Goal: Task Accomplishment & Management: Manage account settings

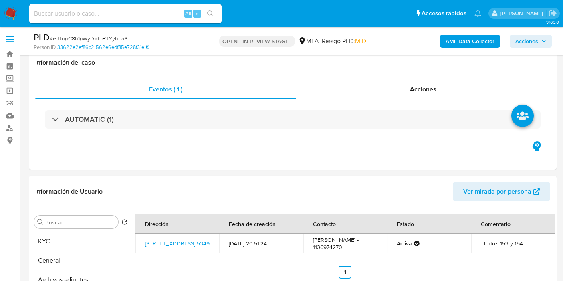
select select "10"
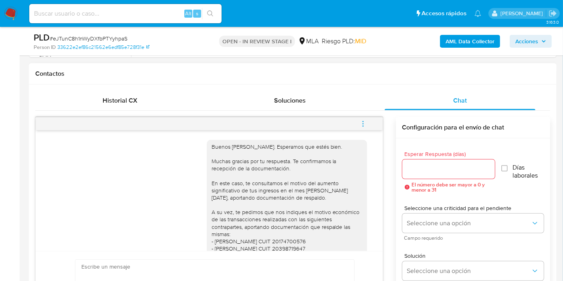
scroll to position [126, 0]
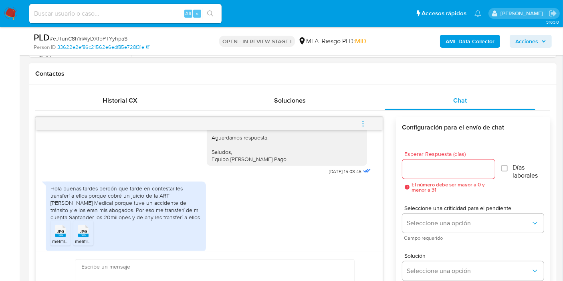
click at [137, 205] on div "Hola buenas tardes perdón que tarde en contestar les transferí a ellos porque c…" at bounding box center [126, 203] width 151 height 36
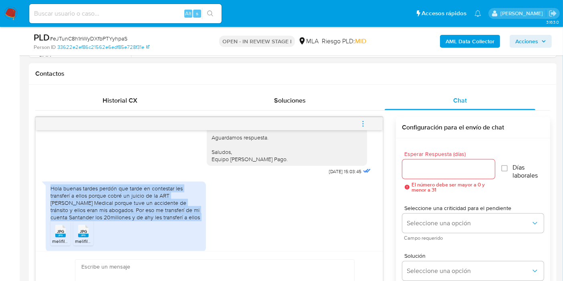
click at [137, 205] on div "Hola buenas tardes perdón que tarde en contestar les transferí a ellos porque c…" at bounding box center [126, 203] width 151 height 36
copy div "Hola buenas tardes perdón que tarde en contestar les transferí a ellos porque c…"
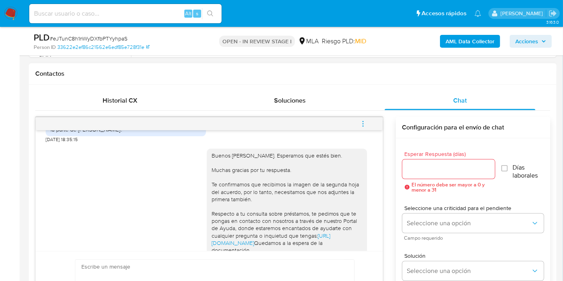
scroll to position [1189, 0]
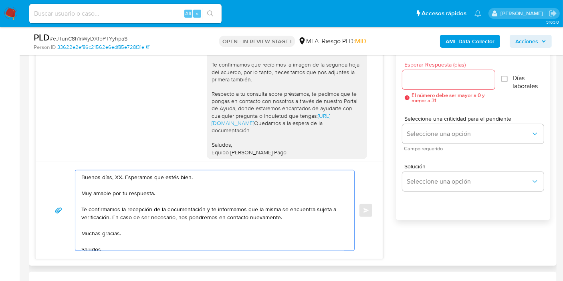
scroll to position [966, 0]
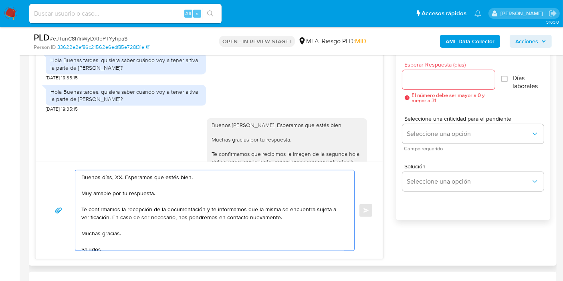
click at [117, 173] on textarea "Buenos días, XX. Esperamos que estés bien. Muy amable por tu respuesta. Te conf…" at bounding box center [212, 210] width 263 height 80
drag, startPoint x: 124, startPoint y: 205, endPoint x: 206, endPoint y: 214, distance: 82.4
click at [125, 205] on textarea "Buenos días, Maximiliano. Esperamos que estés bien. Muy amable por tu respuesta…" at bounding box center [212, 210] width 263 height 80
click at [209, 213] on textarea "Buenos días, Maximiliano. Esperamos que estés bien. Muy amable por tu respuesta…" at bounding box center [212, 210] width 263 height 80
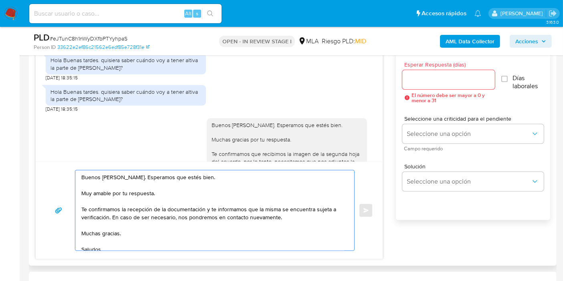
click at [207, 209] on textarea "Buenos días, Maximiliano. Esperamos que estés bien. Muy amable por tu respuesta…" at bounding box center [212, 210] width 263 height 80
drag, startPoint x: 204, startPoint y: 209, endPoint x: 109, endPoint y: 217, distance: 95.7
click at [109, 217] on textarea "Buenos días, Maximiliano. Esperamos que estés bien. Muy amable por tu respuesta…" at bounding box center [212, 210] width 263 height 80
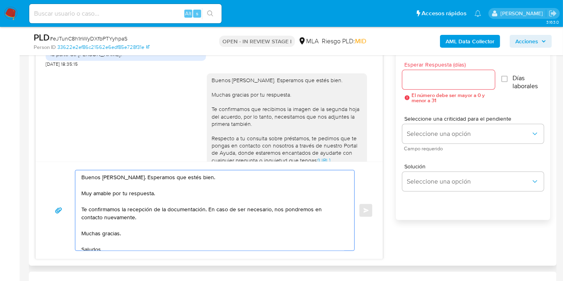
scroll to position [1055, 0]
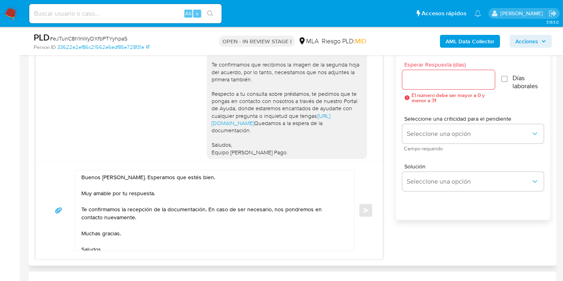
click at [225, 125] on div "Buenos días, Maximiliano. Esperamos que estés bien. Muchas gracias por tu respu…" at bounding box center [287, 94] width 151 height 124
drag, startPoint x: 225, startPoint y: 125, endPoint x: 216, endPoint y: 118, distance: 11.2
click at [216, 118] on div "Buenos días, Maximiliano. Esperamos que estés bien. Muchas gracias por tu respu…" at bounding box center [287, 94] width 151 height 124
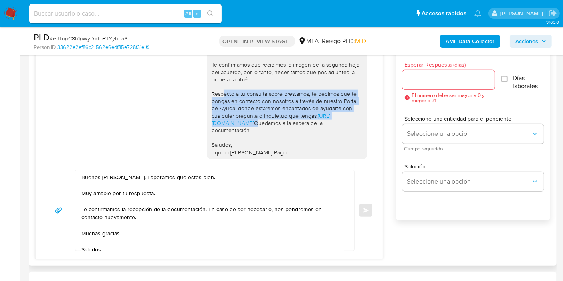
click at [216, 118] on div "Buenos días, Maximiliano. Esperamos que estés bien. Muchas gracias por tu respu…" at bounding box center [287, 94] width 151 height 124
copy div "Respecto a tu consulta sobre préstamos, te pedimos que te pongas en contacto co…"
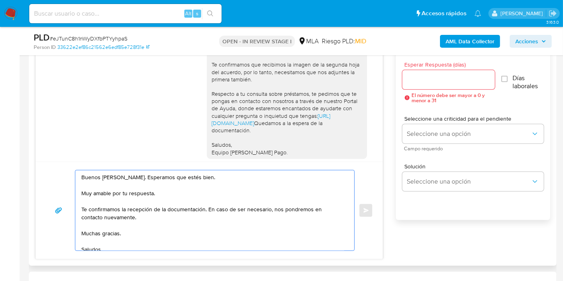
click at [160, 219] on textarea "Buenos días, Maximiliano. Esperamos que estés bien. Muy amable por tu respuesta…" at bounding box center [212, 210] width 263 height 80
click at [154, 225] on textarea "Buenos días, Maximiliano. Esperamos que estés bien. Muy amable por tu respuesta…" at bounding box center [212, 210] width 263 height 80
paste textarea "Respecto a tu consulta sobre préstamos, te pedimos que te pongas en contacto co…"
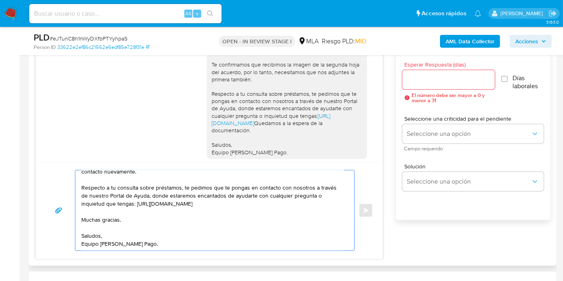
click at [118, 247] on textarea "Buenos días, Maximiliano. Esperamos que estés bien. Muy amable por tu respuesta…" at bounding box center [212, 210] width 263 height 80
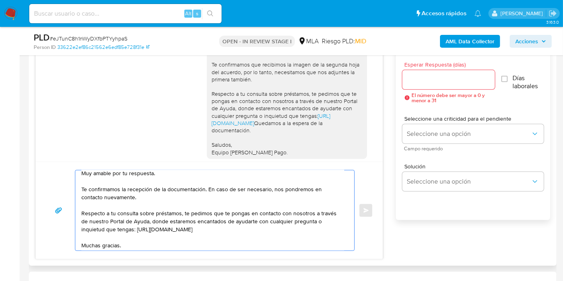
scroll to position [0, 0]
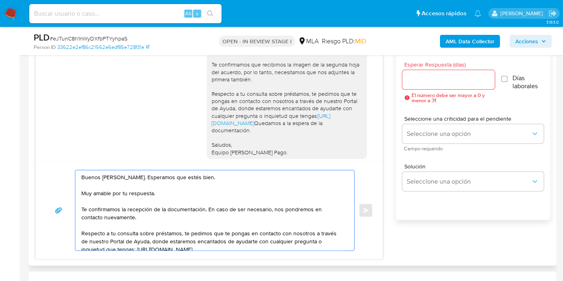
type textarea "Buenos días, Maximiliano. Esperamos que estés bien. Muy amable por tu respuesta…"
click at [427, 78] on input "Esperar Respuesta (días)" at bounding box center [449, 80] width 93 height 10
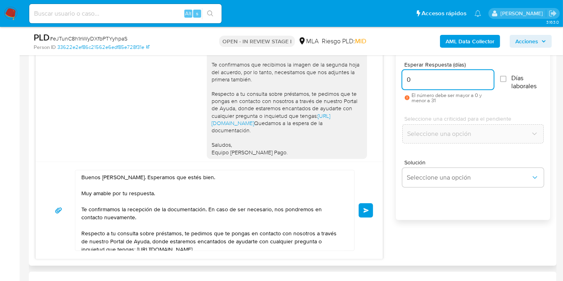
type input "0"
click at [359, 207] on div "Buenos días, Maximiliano. Esperamos que estés bien. Muy amable por tu respuesta…" at bounding box center [209, 210] width 328 height 81
click at [363, 211] on button "Enviar" at bounding box center [366, 210] width 14 height 14
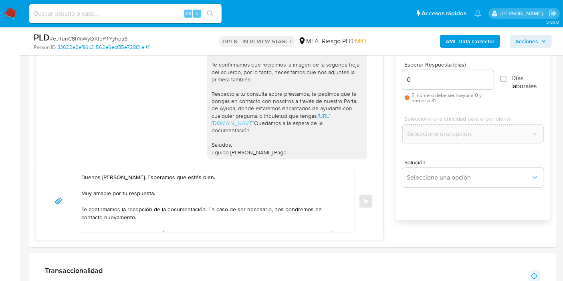
scroll to position [1336, 0]
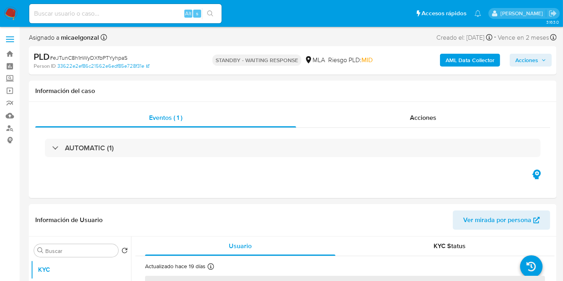
select select "10"
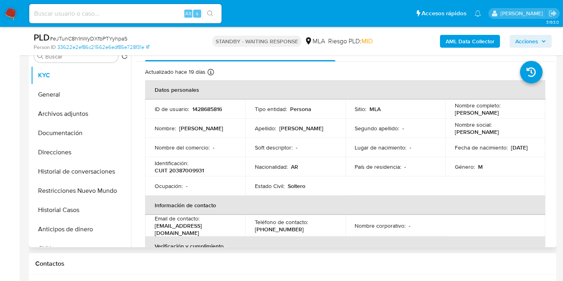
scroll to position [178, 0]
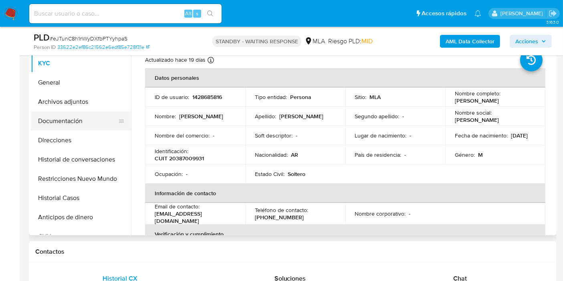
click at [75, 120] on button "Documentación" at bounding box center [78, 120] width 94 height 19
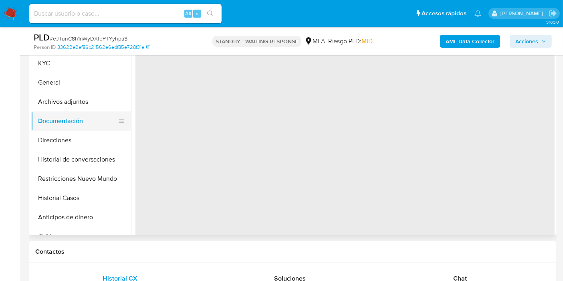
click at [83, 113] on button "Documentación" at bounding box center [78, 120] width 94 height 19
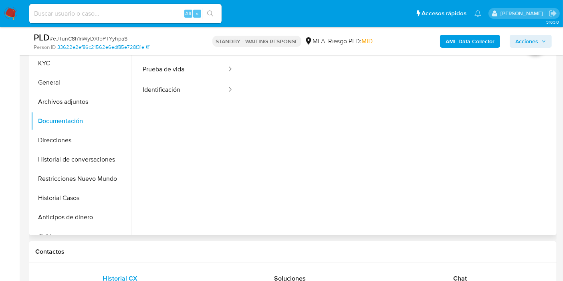
scroll to position [134, 0]
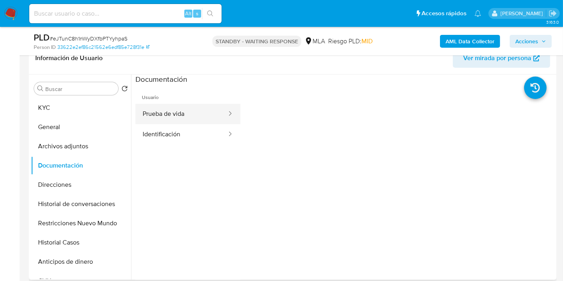
click at [203, 113] on button "Prueba de vida" at bounding box center [182, 114] width 92 height 20
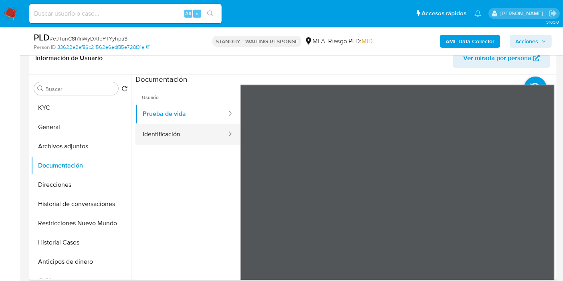
click at [180, 132] on button "Identificación" at bounding box center [182, 134] width 92 height 20
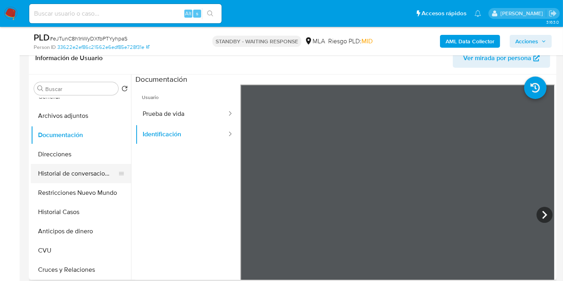
scroll to position [45, 0]
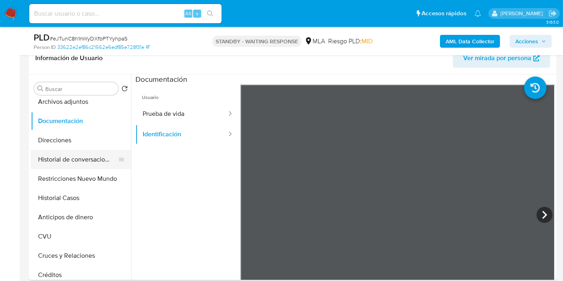
click at [93, 159] on button "Historial de conversaciones" at bounding box center [78, 159] width 94 height 19
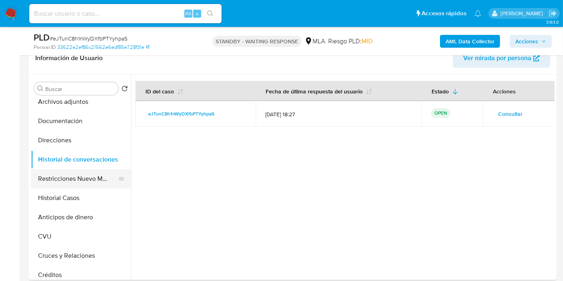
click at [89, 173] on button "Restricciones Nuevo Mundo" at bounding box center [78, 178] width 94 height 19
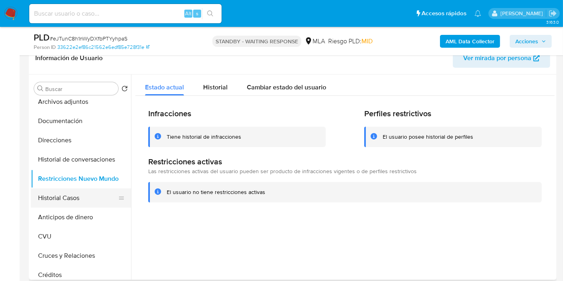
drag, startPoint x: 74, startPoint y: 195, endPoint x: 82, endPoint y: 192, distance: 8.5
click at [82, 192] on button "Historial Casos" at bounding box center [78, 197] width 94 height 19
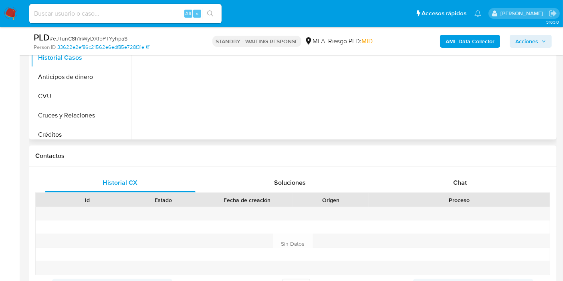
scroll to position [312, 0]
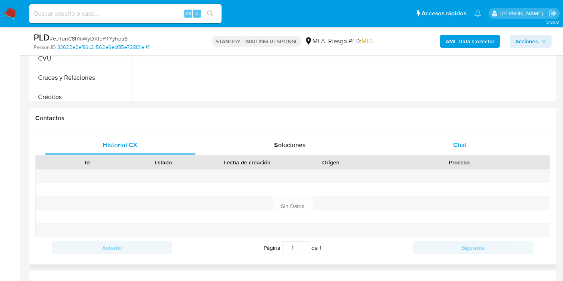
click at [488, 146] on div "Chat" at bounding box center [460, 145] width 151 height 19
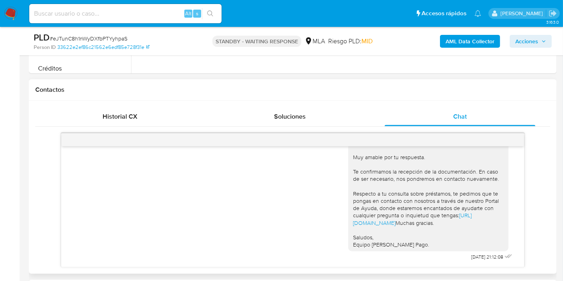
scroll to position [401, 0]
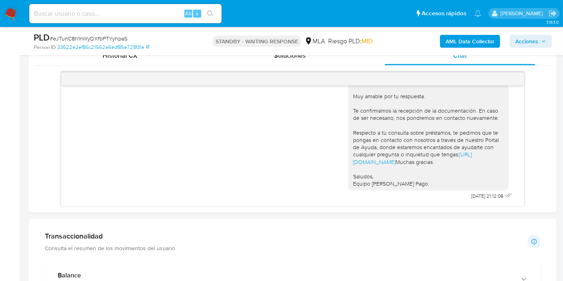
click at [104, 36] on span "# eJTunC8h1nWyDXfbPTYyhpaS" at bounding box center [89, 38] width 78 height 8
copy span "eJTunC8h1nWyDXfbPTYyhpaS"
click at [4, 14] on img at bounding box center [11, 14] width 14 height 14
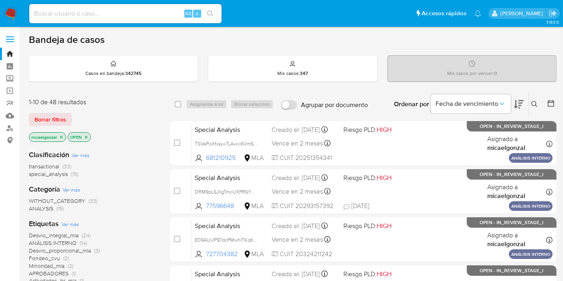
click at [91, 14] on input at bounding box center [125, 13] width 192 height 10
paste input "0tV4zjeTo5jNpeKowidbIykg"
type input "0tV4zjeTo5jNpeKowidbIykg"
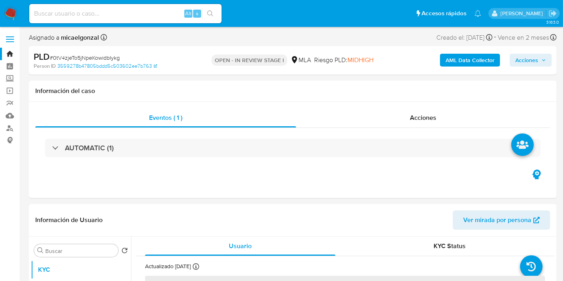
select select "10"
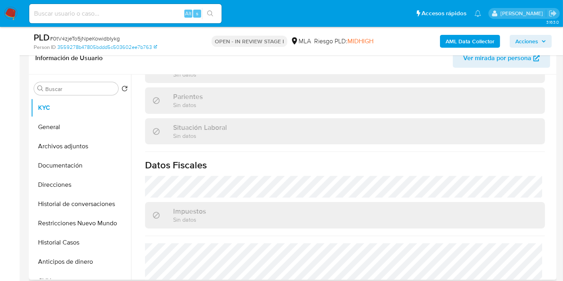
scroll to position [421, 0]
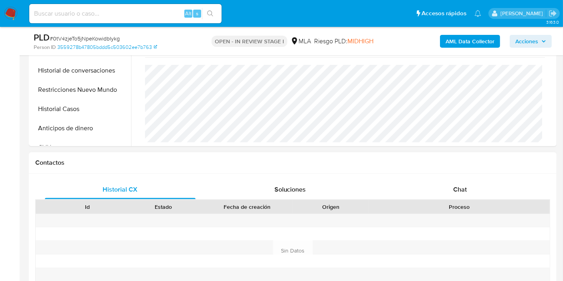
click at [452, 203] on div "Proceso" at bounding box center [460, 207] width 170 height 8
click at [463, 193] on div "Chat" at bounding box center [460, 189] width 151 height 19
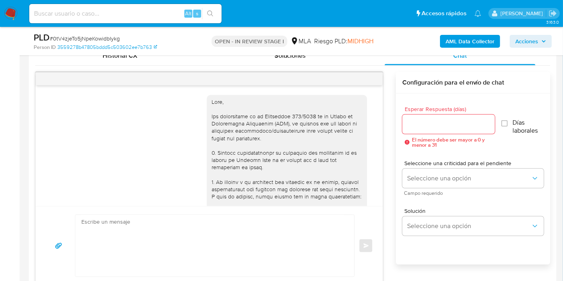
scroll to position [826, 0]
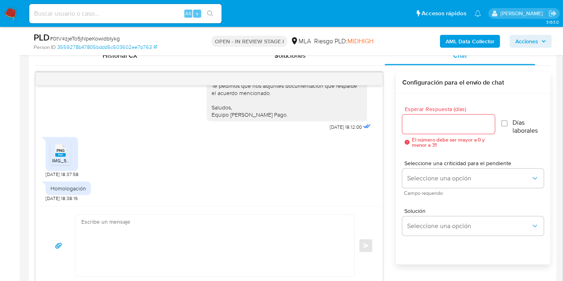
drag, startPoint x: 197, startPoint y: 208, endPoint x: 178, endPoint y: 221, distance: 23.5
click at [199, 205] on div "17/09/2025 14:41:35 Hola, Esperamos que te encuentres muy bien. Te consultamos …" at bounding box center [209, 145] width 347 height 121
click at [173, 224] on textarea at bounding box center [212, 246] width 263 height 62
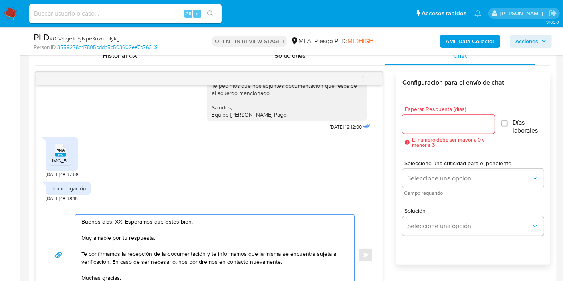
click at [117, 215] on textarea "Buenos días, XX. Esperamos que estés bien. Muy amable por tu respuesta. Te conf…" at bounding box center [212, 255] width 263 height 80
click at [117, 225] on textarea "Buenos días, XX. Esperamos que estés bien. Muy amable por tu respuesta. Te conf…" at bounding box center [212, 255] width 263 height 80
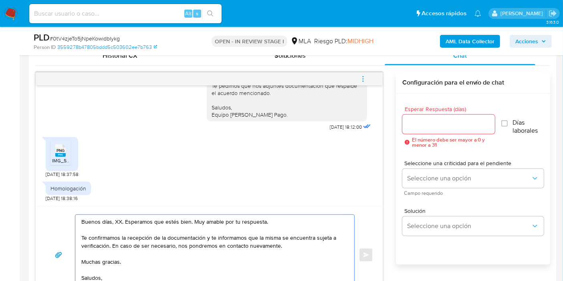
click at [117, 225] on textarea "Buenos días, XX. Esperamos que estés bien. Muy amable por tu respuesta. Te conf…" at bounding box center [212, 255] width 263 height 80
click at [117, 220] on textarea "Buenos días, XX. Esperamos que estés bien. Muy amable por tu respuesta. Te conf…" at bounding box center [212, 255] width 263 height 80
click at [198, 224] on textarea "Buenos días, Analia. Esperamos que estés bien. Muy amable por tu respuesta. Te …" at bounding box center [212, 255] width 263 height 80
click at [201, 223] on textarea "Buenos días, Analia. Esperamos que estés bien. Muy amable por tu respuesta. Te …" at bounding box center [212, 255] width 263 height 80
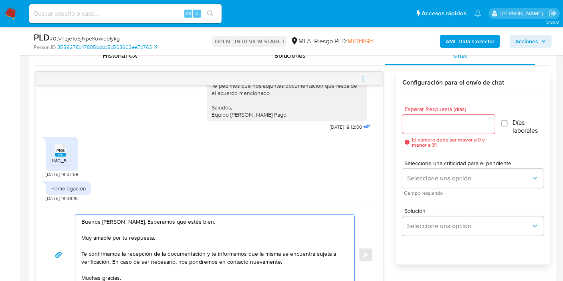
click at [146, 237] on textarea "Buenos días, Analia. Esperamos que estés bien. Muy amable por tu respuesta. Te …" at bounding box center [212, 255] width 263 height 80
drag, startPoint x: 205, startPoint y: 253, endPoint x: 109, endPoint y: 260, distance: 96.9
click at [109, 260] on textarea "Buenos días, Analia. Esperamos que estés bien. Muchas gracias por tu respuesta.…" at bounding box center [212, 255] width 263 height 80
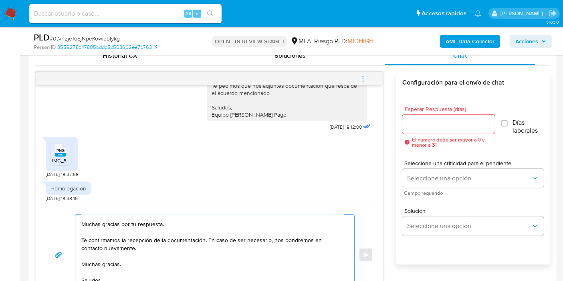
scroll to position [38, 0]
drag, startPoint x: 93, startPoint y: 247, endPoint x: 102, endPoint y: 240, distance: 12.0
click at [94, 245] on textarea "Buenos días, Analia. Esperamos que estés bien. Muchas gracias por tu respuesta.…" at bounding box center [212, 255] width 263 height 80
click at [102, 240] on textarea "Buenos días, Analia. Esperamos que estés bien. Muchas gracias por tu respuesta.…" at bounding box center [212, 255] width 263 height 80
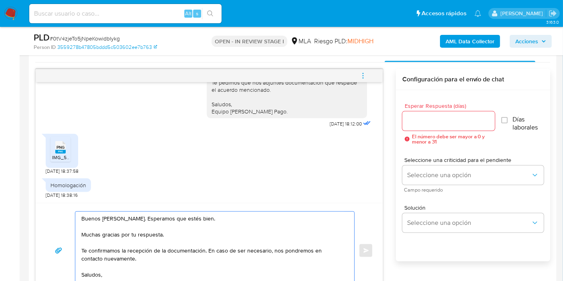
scroll to position [401, 0]
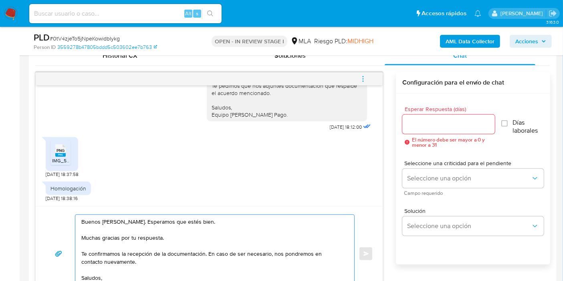
type textarea "Buenos días, Analia. Esperamos que estés bien. Muchas gracias por tu respuesta.…"
drag, startPoint x: 427, startPoint y: 111, endPoint x: 421, endPoint y: 117, distance: 8.8
click at [423, 115] on div "Esperar Respuesta (días) El número debe ser mayor a 0 y menor a 31" at bounding box center [449, 126] width 93 height 41
click at [418, 121] on input "Esperar Respuesta (días)" at bounding box center [449, 124] width 93 height 10
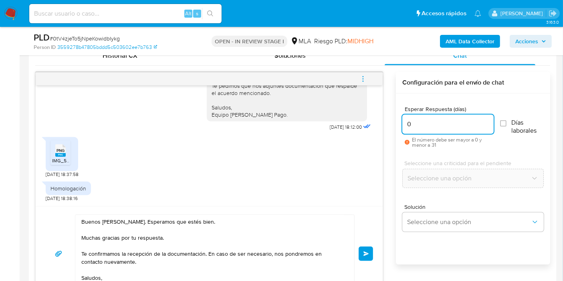
type input "0"
click at [307, 140] on div "PNG PNG IMG_5598.png 08/10/2025 18:37:58" at bounding box center [209, 155] width 327 height 45
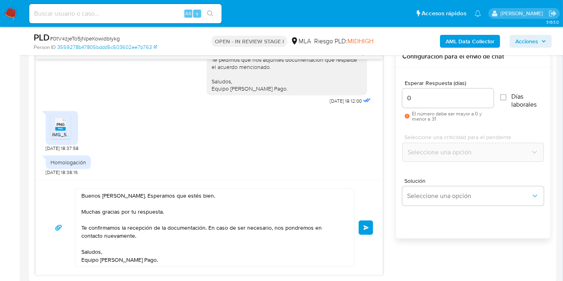
scroll to position [446, 0]
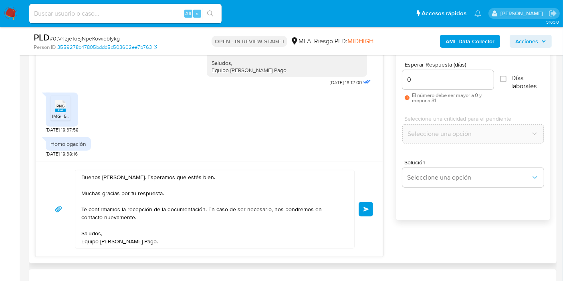
click at [367, 205] on button "Enviar" at bounding box center [366, 209] width 14 height 14
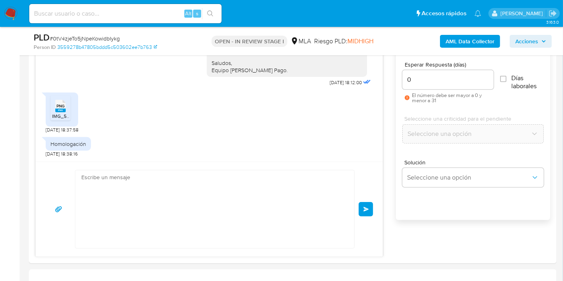
scroll to position [914, 0]
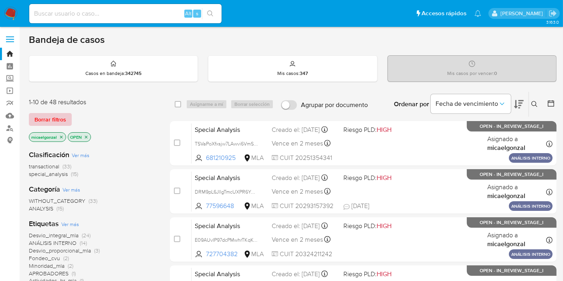
click at [54, 116] on span "Borrar filtros" at bounding box center [50, 119] width 32 height 11
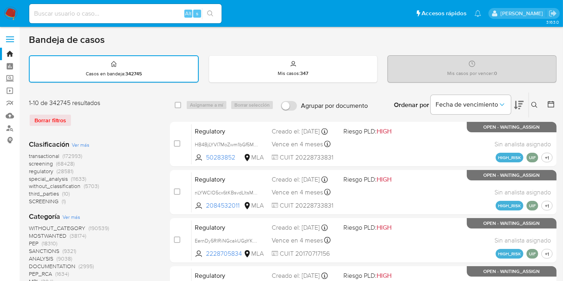
click at [536, 104] on icon at bounding box center [535, 105] width 6 height 6
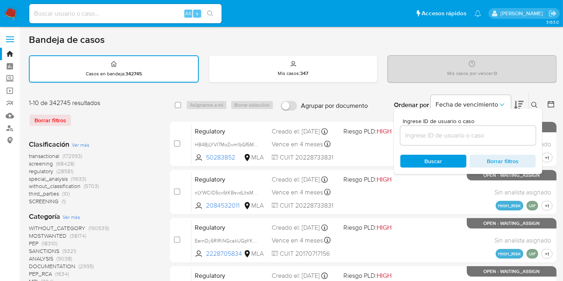
click at [484, 137] on input at bounding box center [469, 135] width 136 height 10
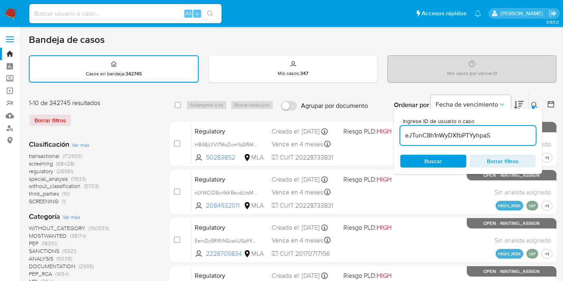
type input "eJTunC8h1nWyDXfbPTYyhpaS"
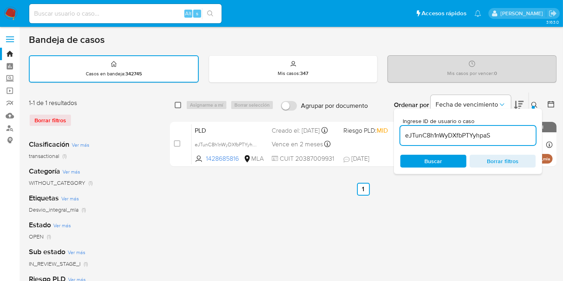
click at [176, 103] on input "checkbox" at bounding box center [178, 105] width 6 height 6
checkbox input "true"
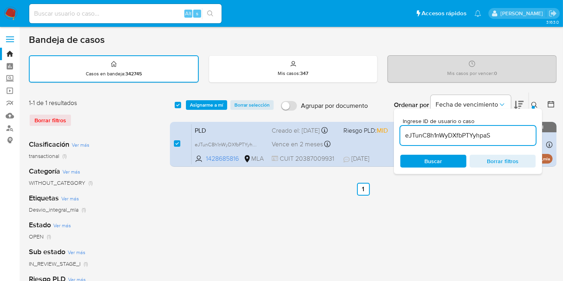
click at [205, 109] on div "select-all-cases-checkbox Asignarme a mí Borrar selección Agrupar por documento…" at bounding box center [363, 105] width 387 height 25
click at [209, 107] on span "Asignarme a mí" at bounding box center [206, 105] width 33 height 8
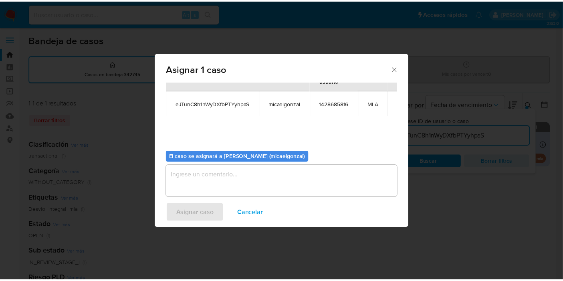
scroll to position [41, 0]
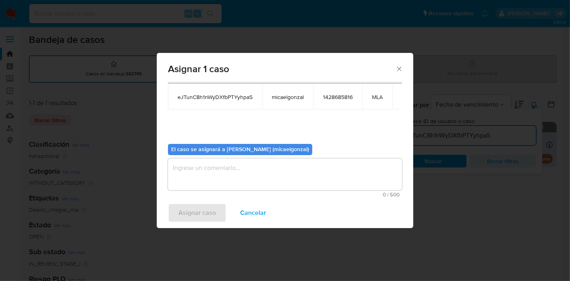
click at [235, 170] on textarea "assign-modal" at bounding box center [285, 174] width 234 height 32
click at [207, 215] on span "Asignar caso" at bounding box center [197, 213] width 38 height 18
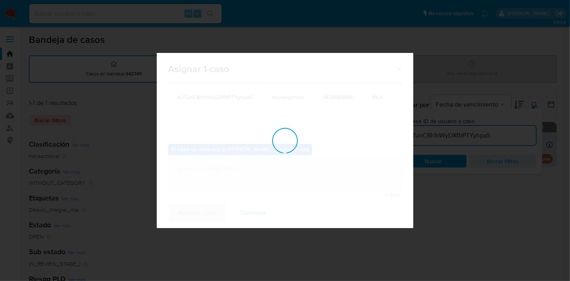
checkbox input "false"
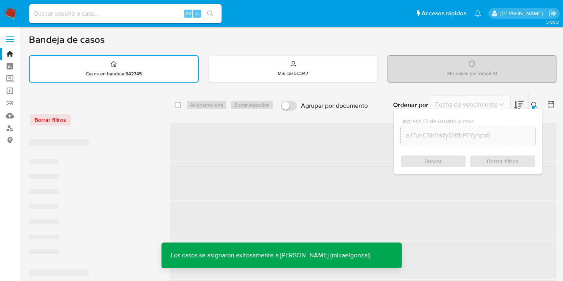
click at [144, 19] on div "Alt s" at bounding box center [125, 13] width 192 height 19
click at [148, 14] on input at bounding box center [125, 13] width 192 height 10
paste input "eJTunC8h1nWyDXfbPTYyhpaS"
type input "eJTunC8h1nWyDXfbPTYyhpaS"
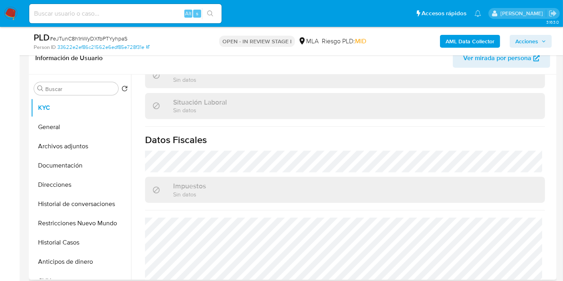
scroll to position [261, 0]
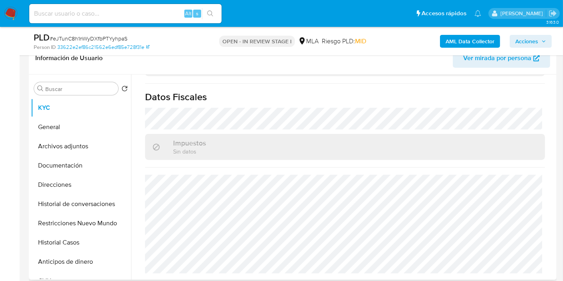
select select "10"
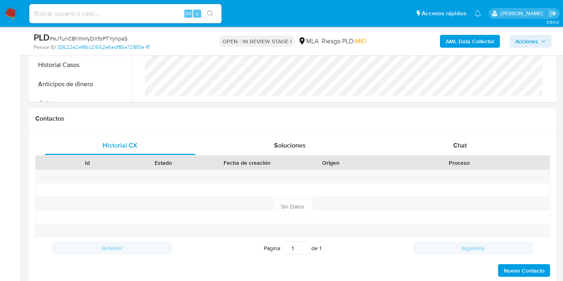
scroll to position [450, 0]
click at [494, 126] on div "Contactos" at bounding box center [293, 118] width 528 height 21
click at [474, 136] on div "Chat" at bounding box center [460, 145] width 151 height 19
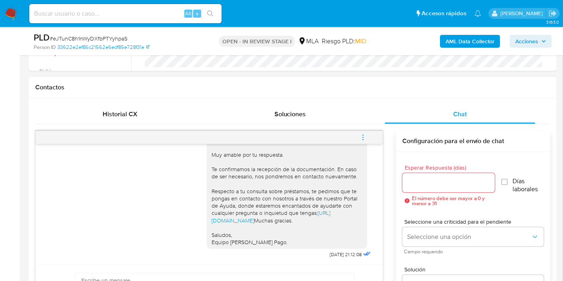
scroll to position [356, 0]
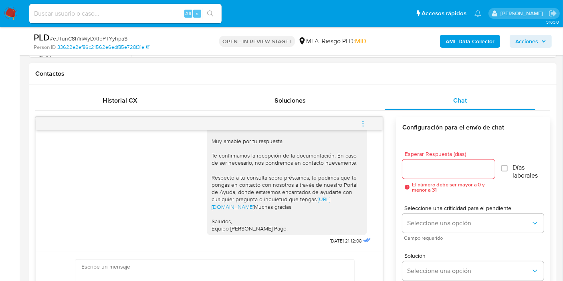
click at [369, 127] on button "menu-action" at bounding box center [363, 123] width 26 height 19
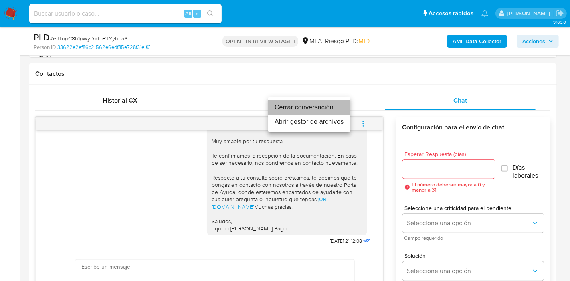
click at [289, 108] on li "Cerrar conversación" at bounding box center [309, 107] width 82 height 14
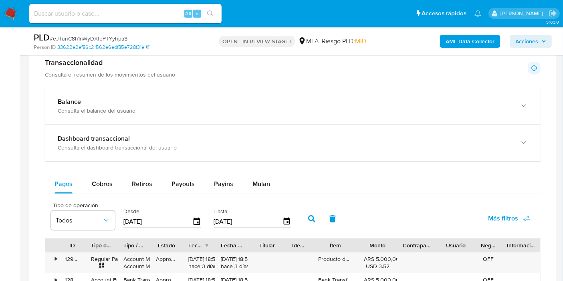
scroll to position [640, 0]
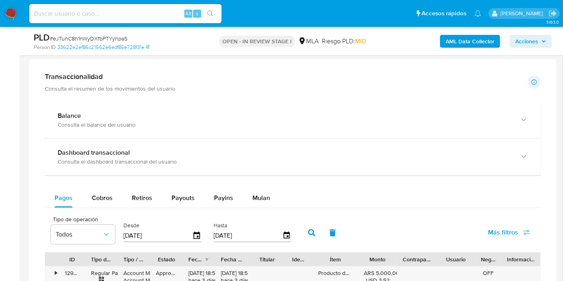
click at [278, 188] on div "Pagos Cobros Retiros Payouts Payins Mulan" at bounding box center [293, 197] width 496 height 19
click at [168, 190] on button "Payouts" at bounding box center [183, 197] width 43 height 19
select select "10"
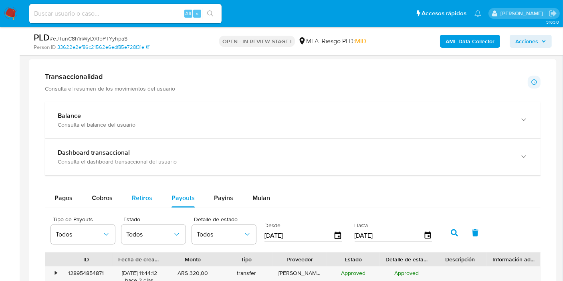
click at [133, 190] on div "Retiros" at bounding box center [142, 197] width 20 height 19
select select "10"
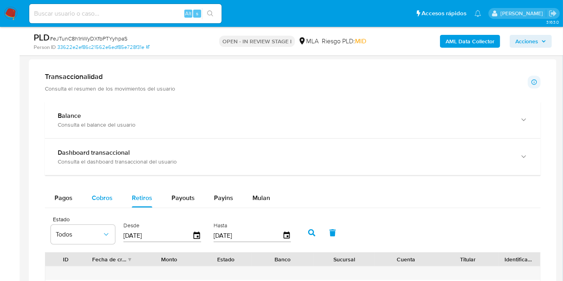
click at [112, 198] on button "Cobros" at bounding box center [102, 197] width 40 height 19
select select "10"
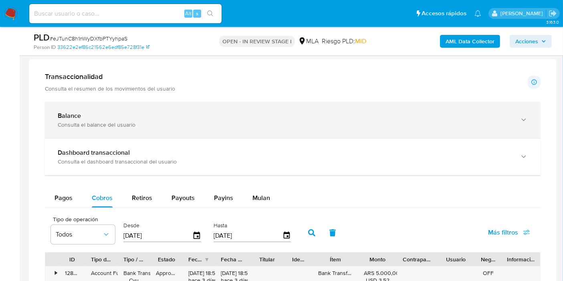
click at [165, 117] on div "Balance" at bounding box center [285, 116] width 454 height 8
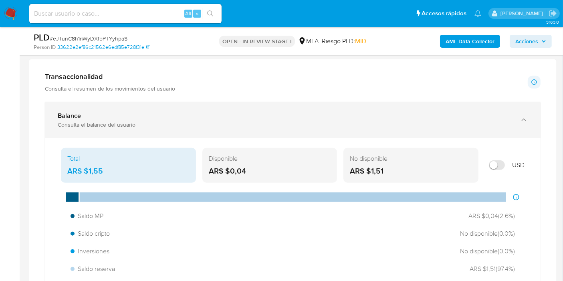
click at [198, 107] on div "Balance Consulta el balance del usuario" at bounding box center [293, 120] width 496 height 36
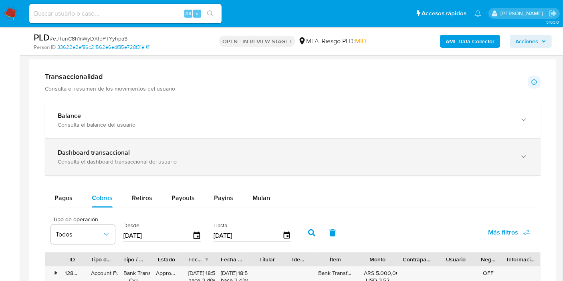
click at [137, 152] on div "Dashboard transaccional" at bounding box center [285, 153] width 454 height 8
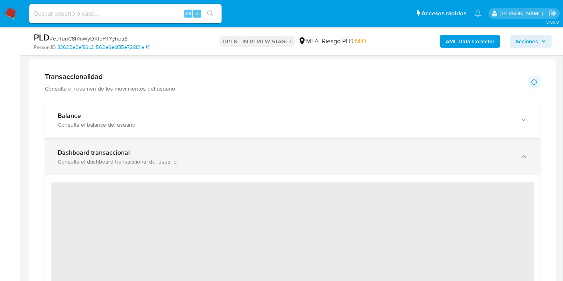
click at [111, 154] on b "Dashboard transaccional" at bounding box center [94, 152] width 72 height 9
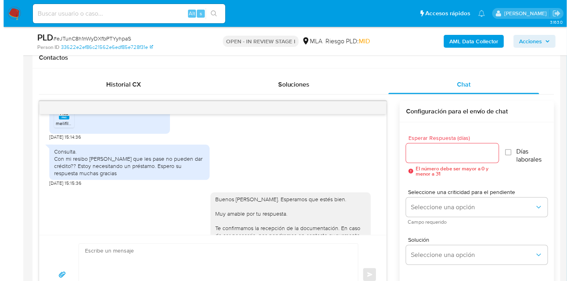
scroll to position [416, 0]
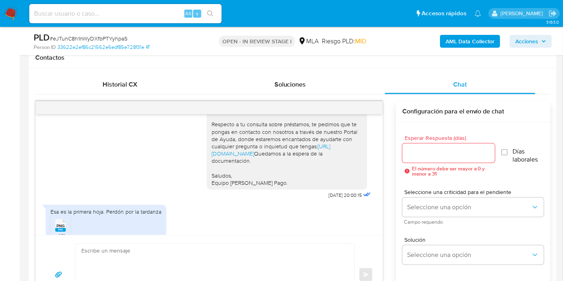
click at [462, 46] on b "AML Data Collector" at bounding box center [470, 41] width 49 height 13
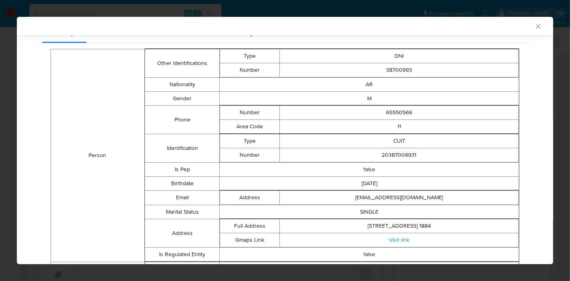
scroll to position [0, 0]
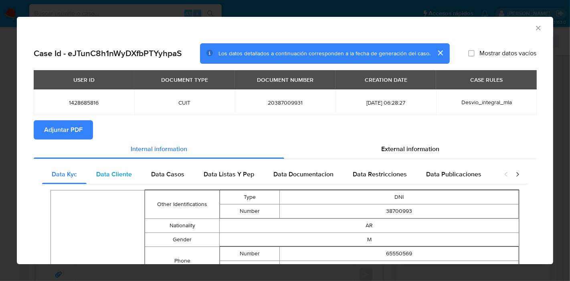
click at [119, 181] on div "Data Cliente" at bounding box center [114, 174] width 55 height 19
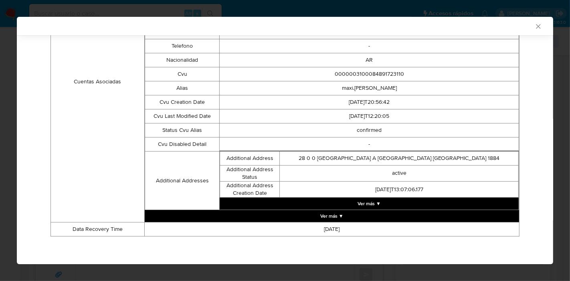
scroll to position [53, 0]
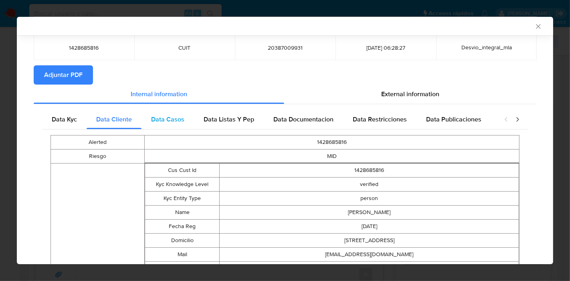
click at [143, 116] on div "Data Casos" at bounding box center [168, 119] width 53 height 19
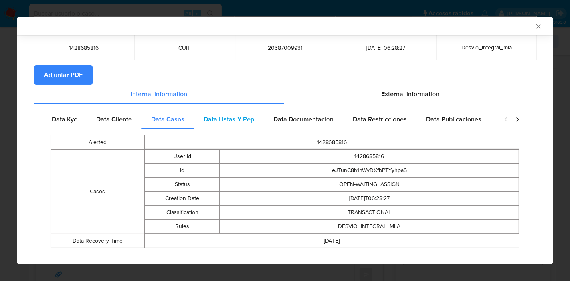
click at [236, 116] on span "Data Listas Y Pep" at bounding box center [229, 119] width 51 height 9
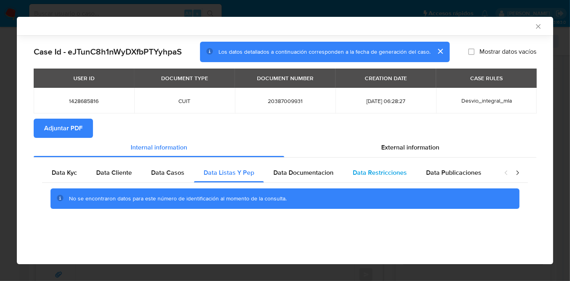
drag, startPoint x: 316, startPoint y: 171, endPoint x: 351, endPoint y: 173, distance: 35.8
click at [316, 170] on span "Data Documentacion" at bounding box center [303, 172] width 60 height 9
click at [363, 173] on span "Data Restricciones" at bounding box center [380, 172] width 54 height 9
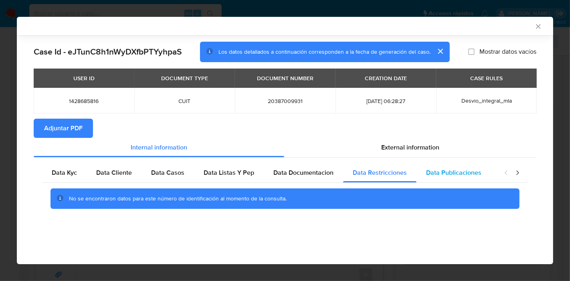
click at [464, 168] on span "Data Publicaciones" at bounding box center [453, 172] width 55 height 9
click at [518, 173] on icon "closure-recommendation-modal" at bounding box center [518, 173] width 8 height 8
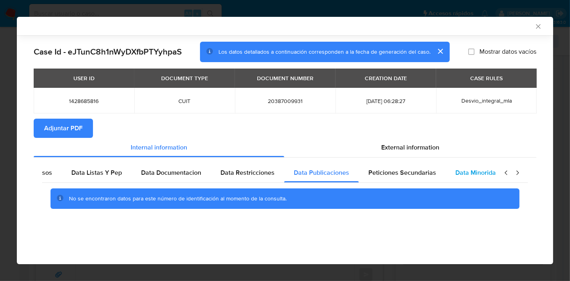
scroll to position [0, 141]
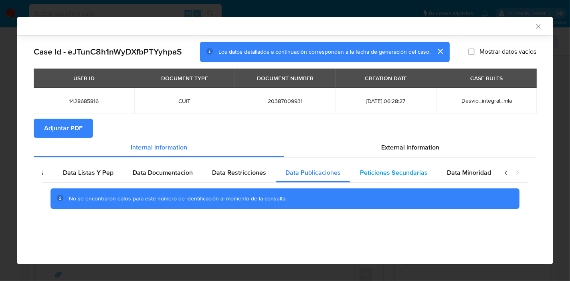
click at [413, 176] on span "Peticiones Secundarias" at bounding box center [394, 172] width 68 height 9
drag, startPoint x: 459, startPoint y: 178, endPoint x: 505, endPoint y: 171, distance: 46.2
click at [460, 178] on div "Data Minoridad" at bounding box center [469, 172] width 63 height 19
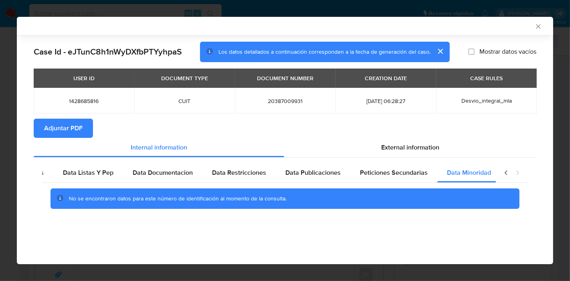
click at [514, 171] on icon "closure-recommendation-modal" at bounding box center [518, 173] width 8 height 8
click at [506, 170] on icon "closure-recommendation-modal" at bounding box center [506, 173] width 8 height 8
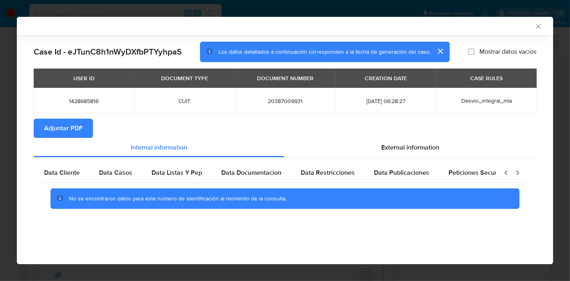
scroll to position [0, 0]
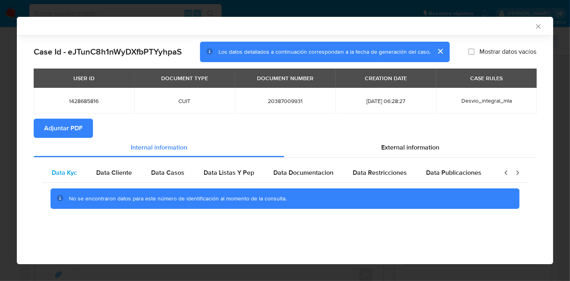
click at [67, 179] on div "Data Kyc" at bounding box center [64, 172] width 45 height 19
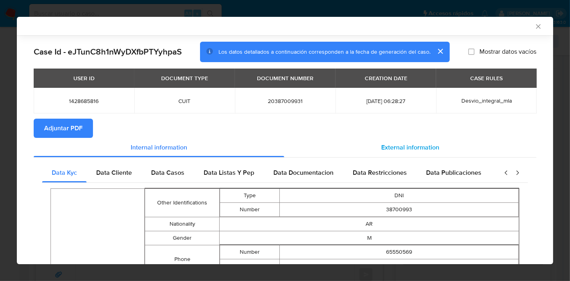
click at [416, 152] on div "External information" at bounding box center [410, 147] width 252 height 19
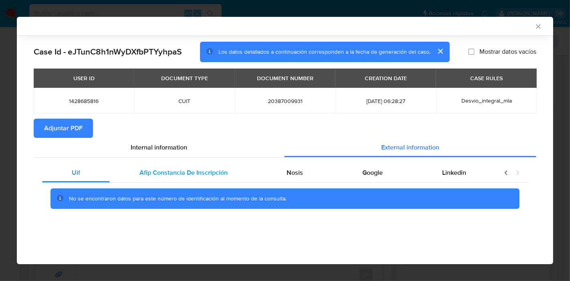
click at [165, 171] on span "Afip Constancia De Inscripción" at bounding box center [184, 172] width 88 height 9
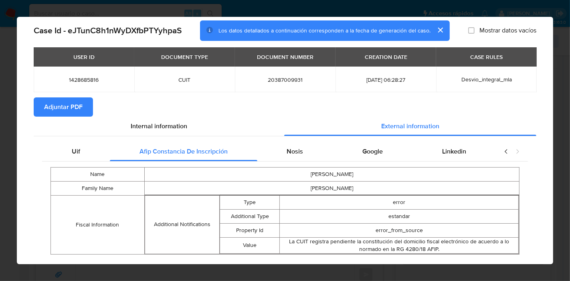
scroll to position [39, 0]
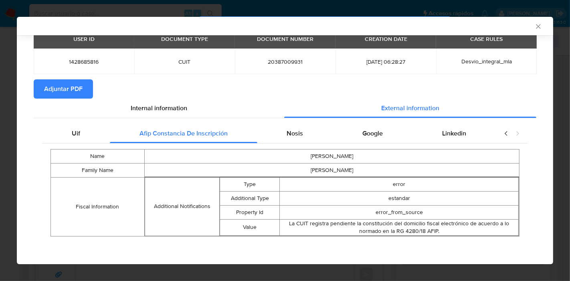
click at [289, 144] on div "Name MAXIMILIANO RUBEN Family Name IBAÑEZ Fiscal Information Additional Notific…" at bounding box center [285, 193] width 486 height 99
click at [298, 135] on span "Nosis" at bounding box center [295, 133] width 16 height 9
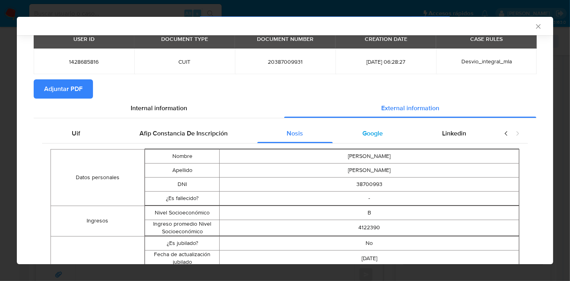
click at [379, 132] on div "Google" at bounding box center [373, 133] width 80 height 19
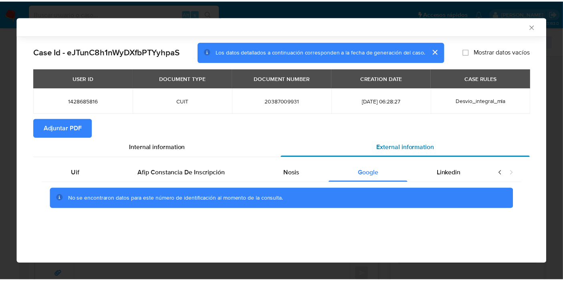
scroll to position [0, 0]
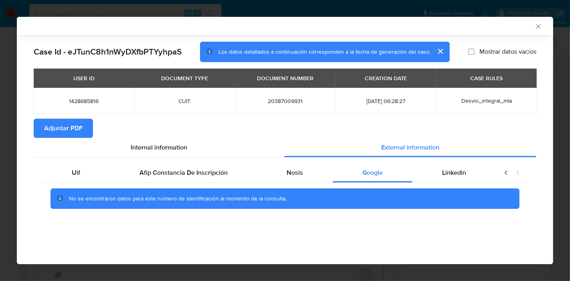
click at [465, 183] on div "No se encontraron datos para este número de identificación al momento de la con…" at bounding box center [285, 199] width 486 height 32
click at [467, 170] on div "Linkedin" at bounding box center [454, 172] width 83 height 19
click at [85, 175] on div "Uif" at bounding box center [76, 172] width 68 height 19
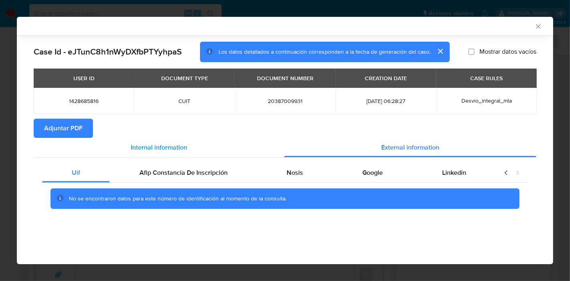
click at [140, 151] on span "Internal information" at bounding box center [159, 147] width 57 height 9
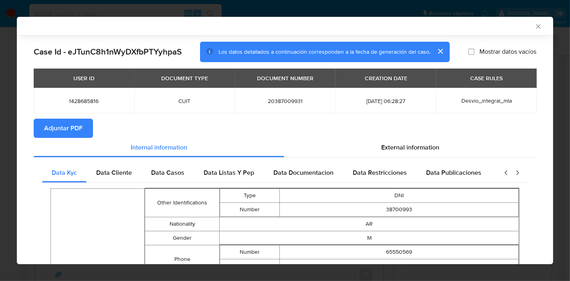
click at [65, 134] on span "Adjuntar PDF" at bounding box center [63, 129] width 38 height 18
click at [536, 26] on icon "Cerrar ventana" at bounding box center [538, 26] width 4 height 4
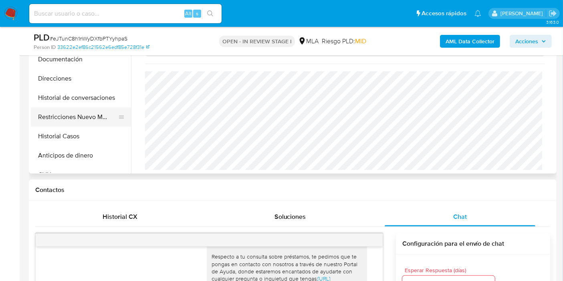
scroll to position [194, 0]
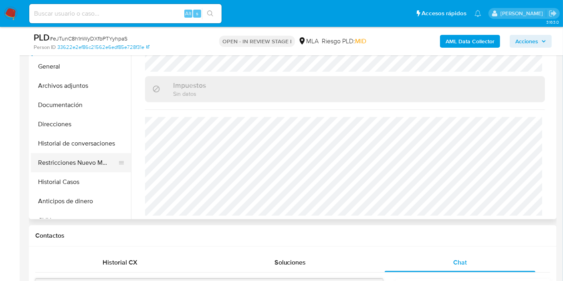
click at [77, 165] on button "Restricciones Nuevo Mundo" at bounding box center [78, 162] width 94 height 19
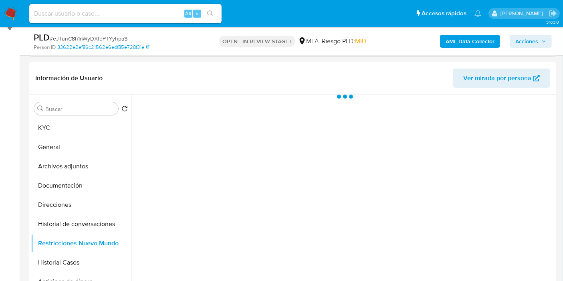
scroll to position [105, 0]
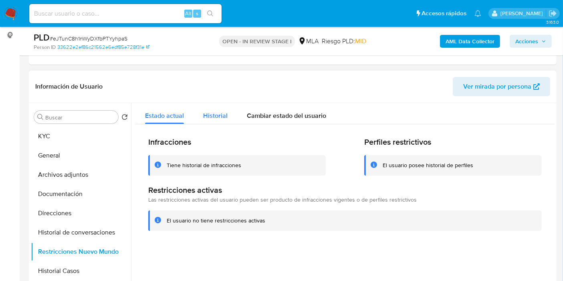
click at [220, 121] on div "Historial" at bounding box center [215, 113] width 24 height 21
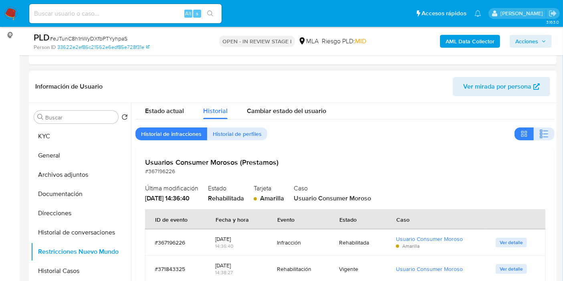
scroll to position [150, 0]
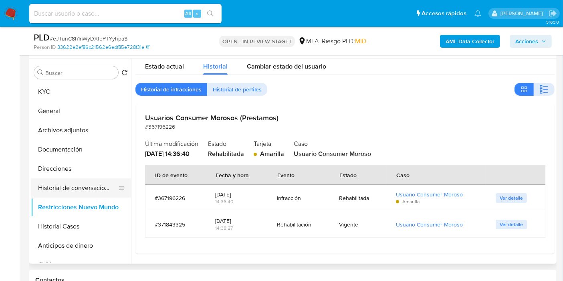
click at [73, 191] on button "Historial de conversaciones" at bounding box center [78, 187] width 94 height 19
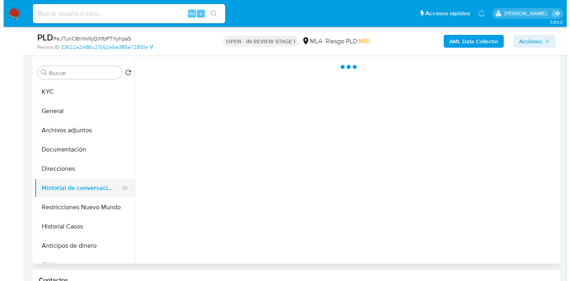
scroll to position [0, 0]
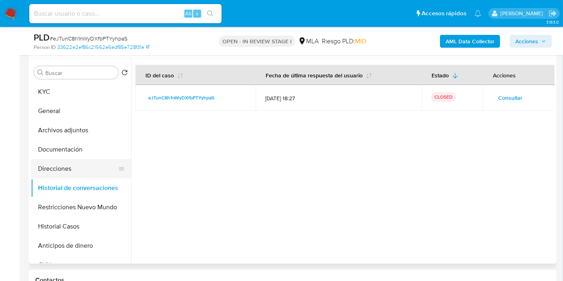
click at [94, 172] on button "Direcciones" at bounding box center [78, 168] width 94 height 19
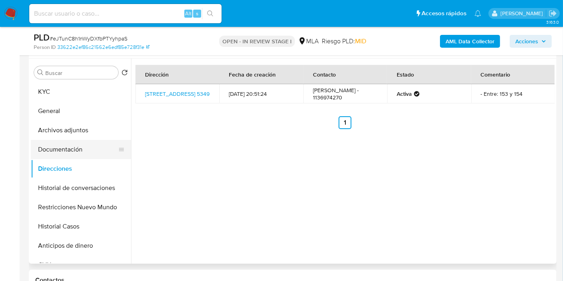
click at [80, 150] on button "Documentación" at bounding box center [78, 149] width 94 height 19
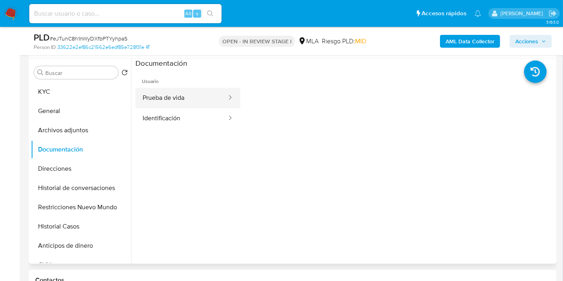
click at [149, 102] on button "Prueba de vida" at bounding box center [182, 98] width 92 height 20
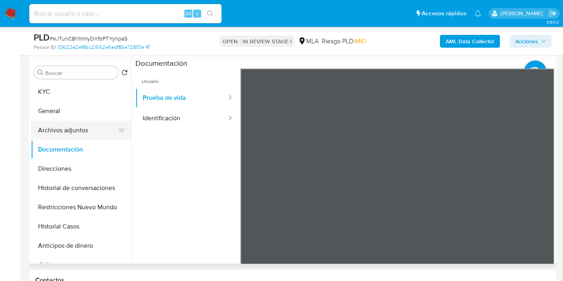
click at [81, 136] on button "Archivos adjuntos" at bounding box center [78, 130] width 94 height 19
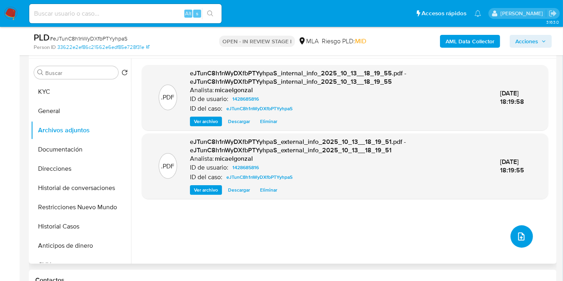
click at [521, 241] on icon "upload-file" at bounding box center [522, 237] width 10 height 10
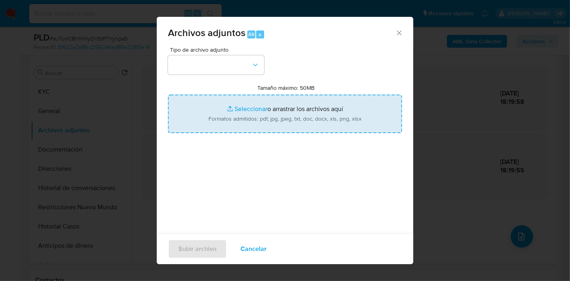
click at [272, 101] on input "Tamaño máximo: 50MB Seleccionar archivos" at bounding box center [285, 114] width 234 height 38
type input "C:\fakepath\Capturas de Transferencias .pdf"
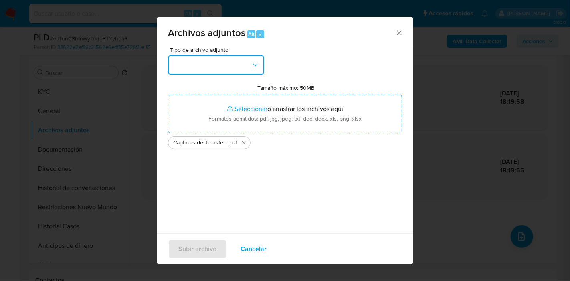
drag, startPoint x: 243, startPoint y: 59, endPoint x: 243, endPoint y: 68, distance: 9.3
click at [243, 59] on button "button" at bounding box center [216, 64] width 96 height 19
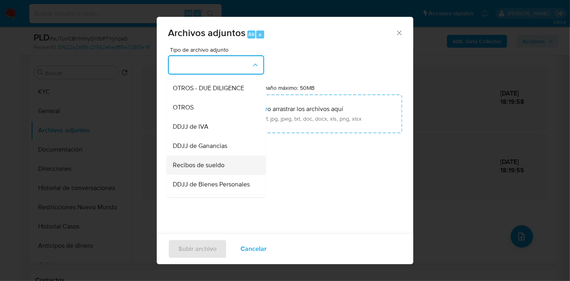
scroll to position [134, 0]
click at [221, 117] on div "OTROS" at bounding box center [214, 106] width 82 height 19
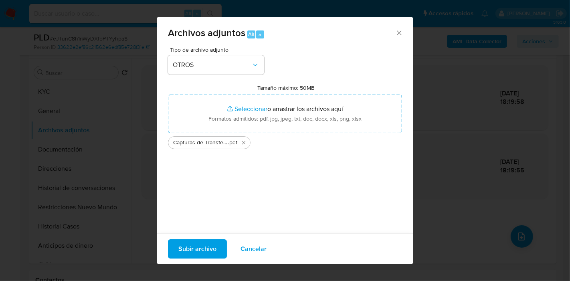
click at [192, 245] on span "Subir archivo" at bounding box center [197, 249] width 38 height 18
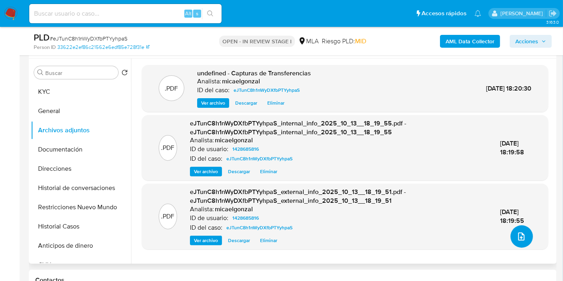
click at [519, 241] on button "upload-file" at bounding box center [522, 236] width 22 height 22
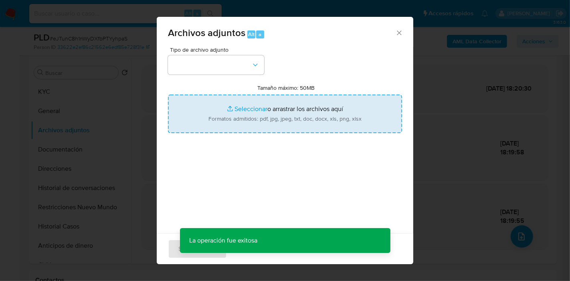
click at [265, 100] on input "Tamaño máximo: 50MB Seleccionar archivos" at bounding box center [285, 114] width 234 height 38
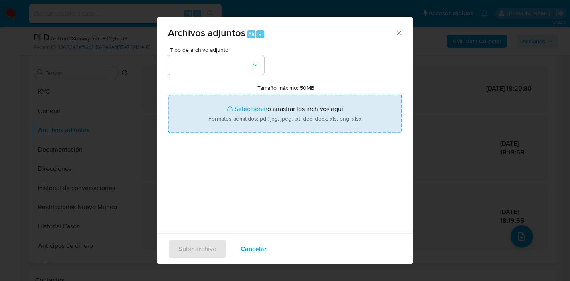
type input "C:\fakepath\Recibo de Sueldo de junio - agosto 2025.pdf"
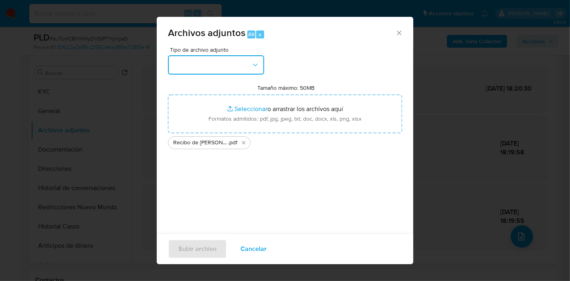
click at [191, 68] on button "button" at bounding box center [216, 64] width 96 height 19
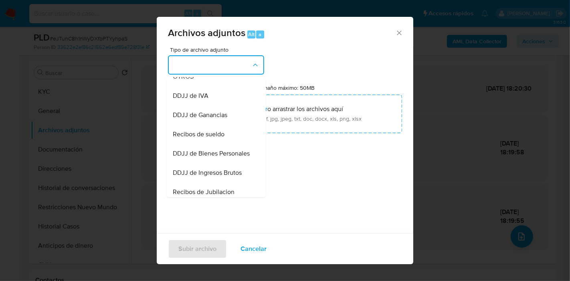
scroll to position [178, 0]
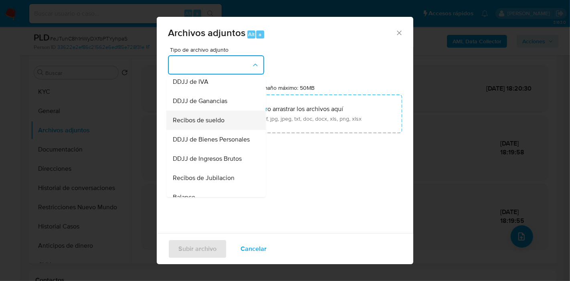
click at [224, 122] on div "Recibos de sueldo" at bounding box center [214, 120] width 82 height 19
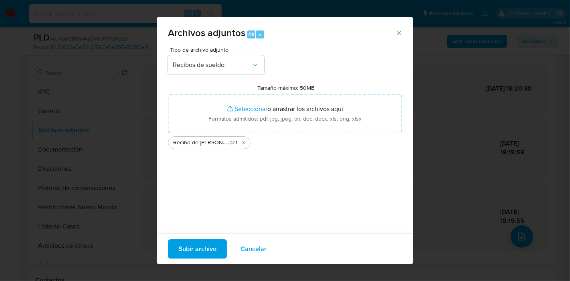
click at [210, 248] on span "Subir archivo" at bounding box center [197, 249] width 38 height 18
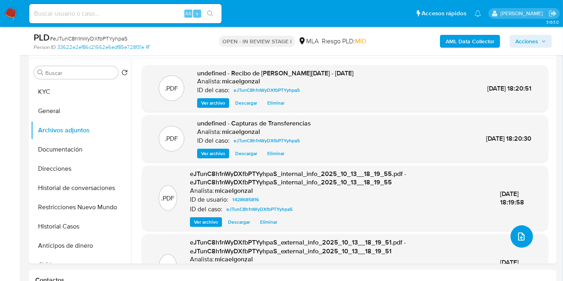
click at [525, 236] on button "upload-file" at bounding box center [522, 236] width 22 height 22
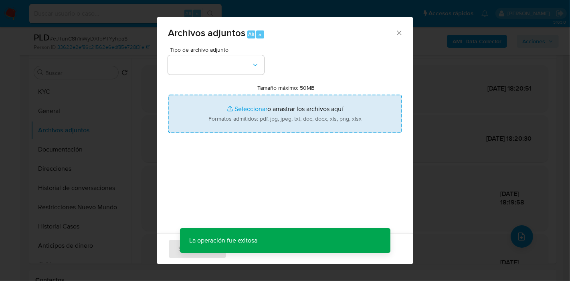
click at [299, 127] on input "Tamaño máximo: 50MB Seleccionar archivos" at bounding box center [285, 114] width 234 height 38
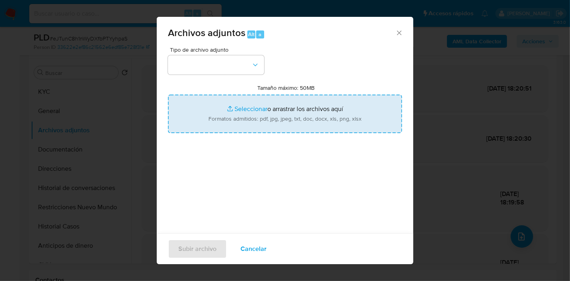
type input "C:\fakepath\SRT - Julio 2025.pdf"
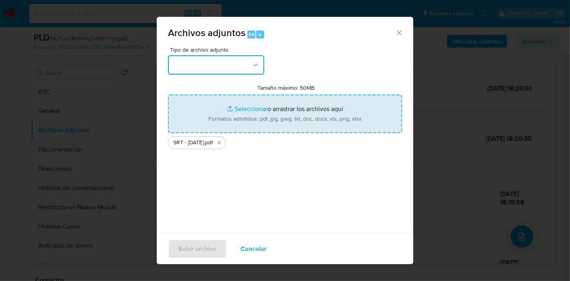
click at [176, 68] on button "button" at bounding box center [216, 64] width 96 height 19
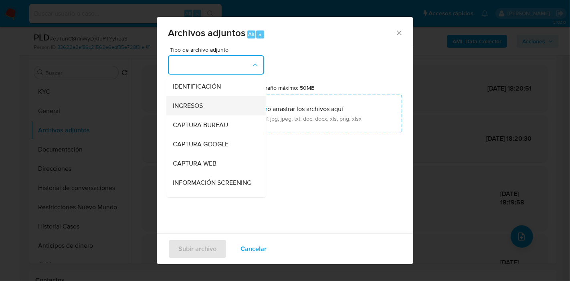
click at [186, 103] on span "INGRESOS" at bounding box center [188, 106] width 30 height 8
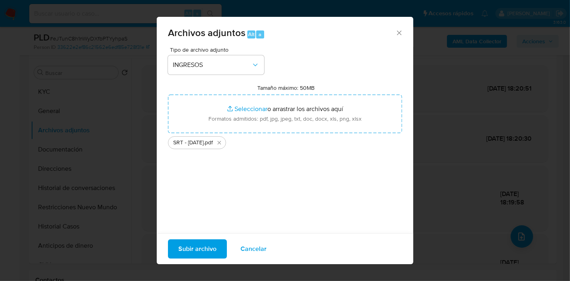
click at [201, 245] on span "Subir archivo" at bounding box center [197, 249] width 38 height 18
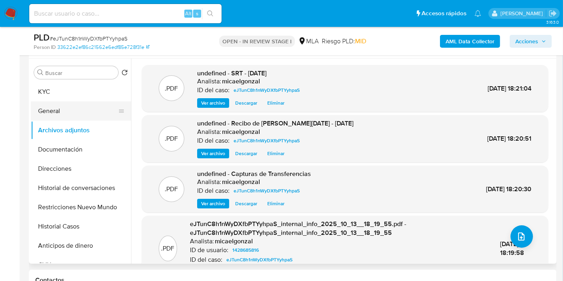
click at [79, 108] on button "General" at bounding box center [78, 110] width 94 height 19
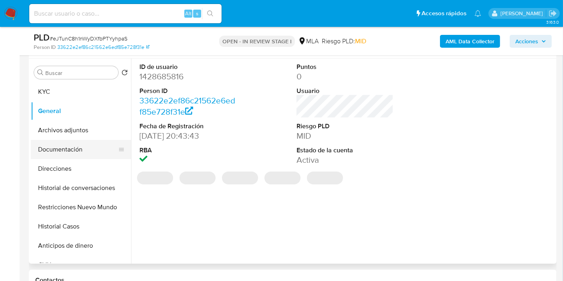
click at [98, 153] on button "Documentación" at bounding box center [78, 149] width 94 height 19
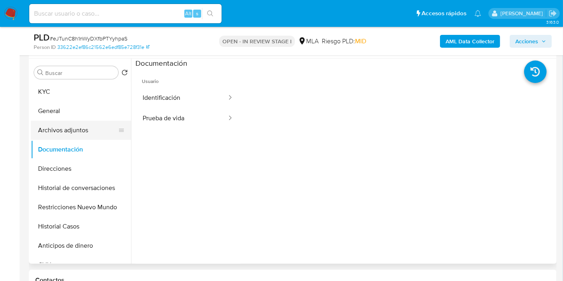
click at [106, 131] on button "Archivos adjuntos" at bounding box center [78, 130] width 94 height 19
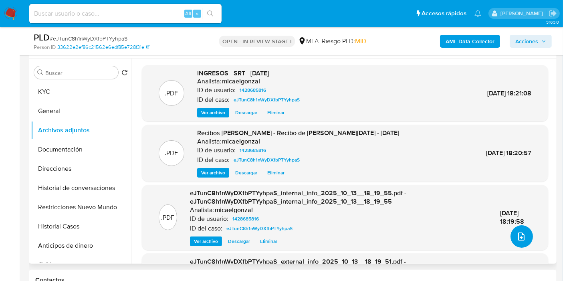
click at [528, 231] on button "upload-file" at bounding box center [522, 236] width 22 height 22
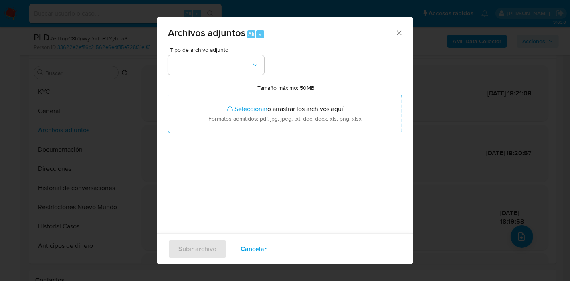
click at [273, 135] on div "Tipo de archivo adjunto Tamaño máximo: 50MB Seleccionar archivos Seleccionar o …" at bounding box center [285, 141] width 234 height 189
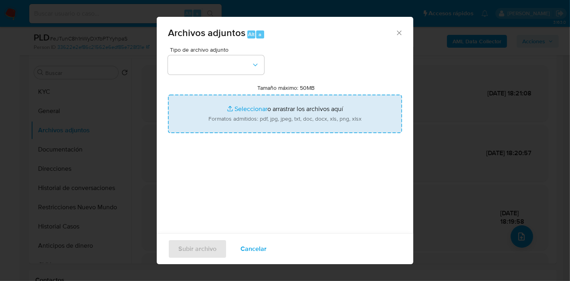
click at [282, 125] on input "Tamaño máximo: 50MB Seleccionar archivos" at bounding box center [285, 114] width 234 height 38
type input "C:\fakepath\Movimientos de Maximiliano Ruben Ibañez.xlsx"
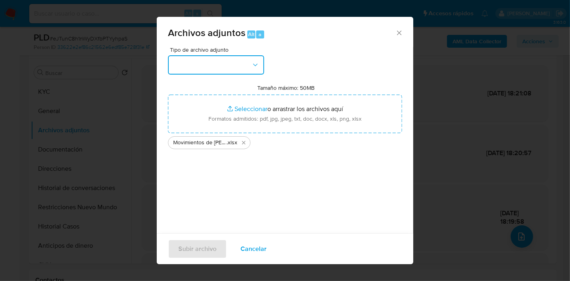
click at [189, 71] on button "button" at bounding box center [216, 64] width 96 height 19
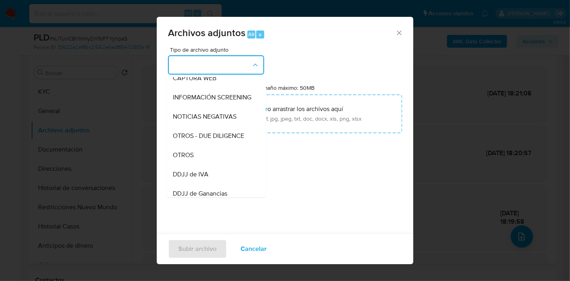
scroll to position [89, 0]
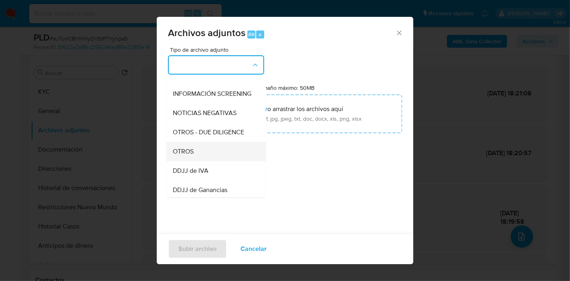
click at [189, 156] on span "OTROS" at bounding box center [183, 152] width 21 height 8
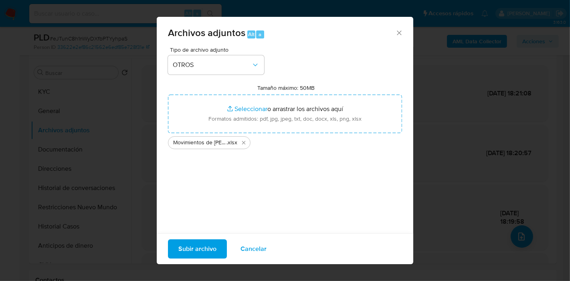
click at [214, 243] on span "Subir archivo" at bounding box center [197, 249] width 38 height 18
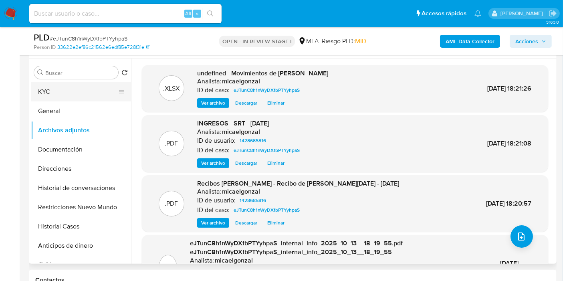
click at [66, 100] on button "KYC" at bounding box center [78, 91] width 94 height 19
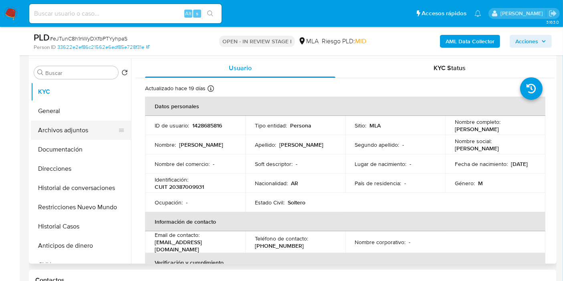
click at [59, 133] on button "Archivos adjuntos" at bounding box center [78, 130] width 94 height 19
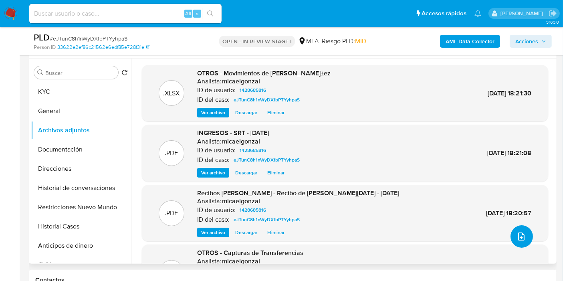
click at [519, 234] on icon "upload-file" at bounding box center [522, 237] width 10 height 10
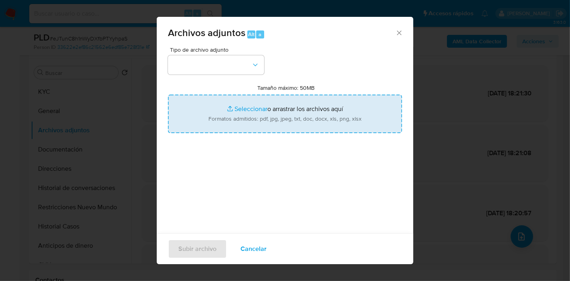
click at [240, 120] on input "Tamaño máximo: 50MB Seleccionar archivos" at bounding box center [285, 114] width 234 height 38
type input "C:\fakepath\Caselog eJTunC8h1nWyDXfbPTYyhpaS_2025_09_17_20_17_26.docx"
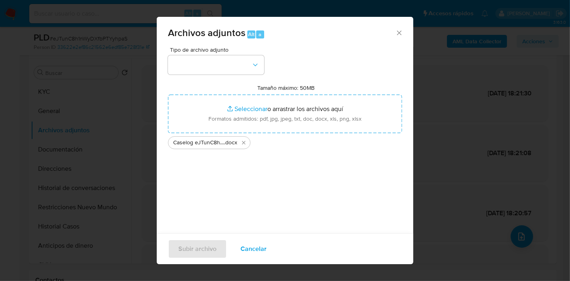
click at [230, 77] on div "Tipo de archivo adjunto Tamaño máximo: 50MB Seleccionar archivos Seleccionar o …" at bounding box center [285, 141] width 234 height 189
click at [235, 73] on button "button" at bounding box center [216, 64] width 96 height 19
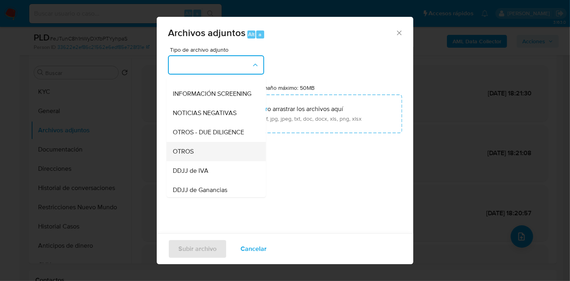
click at [201, 152] on div "OTROS" at bounding box center [214, 151] width 82 height 19
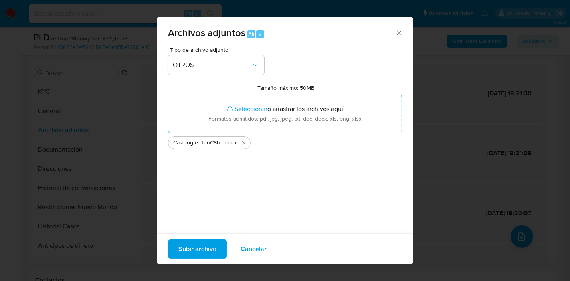
drag, startPoint x: 239, startPoint y: 111, endPoint x: 271, endPoint y: 160, distance: 57.8
click at [271, 160] on div "Tipo de archivo adjunto OTROS Tamaño máximo: 50MB Seleccionar archivos Seleccio…" at bounding box center [285, 141] width 234 height 189
drag, startPoint x: 268, startPoint y: 173, endPoint x: 219, endPoint y: 207, distance: 59.7
click at [267, 173] on div "Tipo de archivo adjunto OTROS Tamaño máximo: 50MB Seleccionar archivos Seleccio…" at bounding box center [285, 141] width 234 height 189
click at [205, 239] on div "Subir archivo Cancelar" at bounding box center [285, 248] width 257 height 31
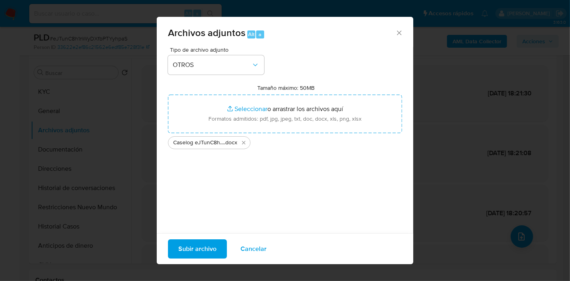
click at [203, 245] on span "Subir archivo" at bounding box center [197, 249] width 38 height 18
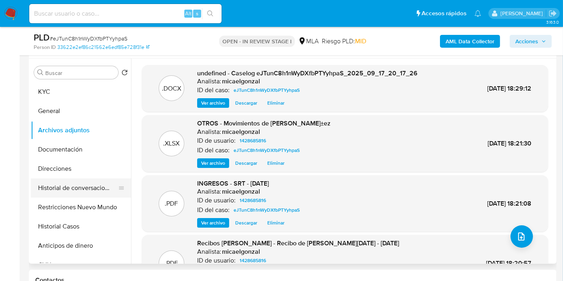
click at [63, 188] on button "Historial de conversaciones" at bounding box center [78, 187] width 94 height 19
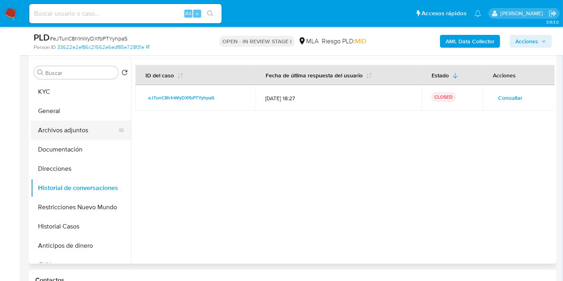
click at [90, 137] on button "Archivos adjuntos" at bounding box center [78, 130] width 94 height 19
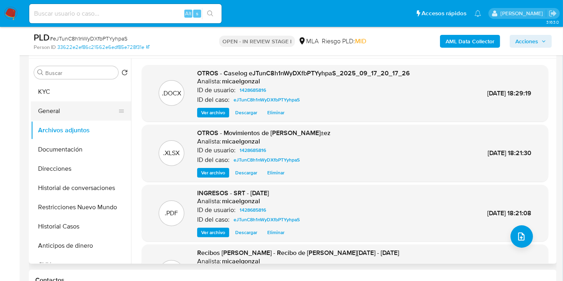
click at [98, 110] on button "General" at bounding box center [78, 110] width 94 height 19
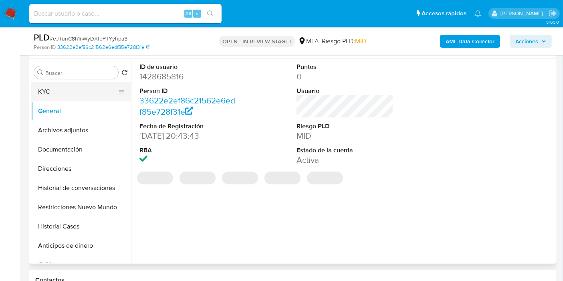
click at [103, 99] on button "KYC" at bounding box center [78, 91] width 94 height 19
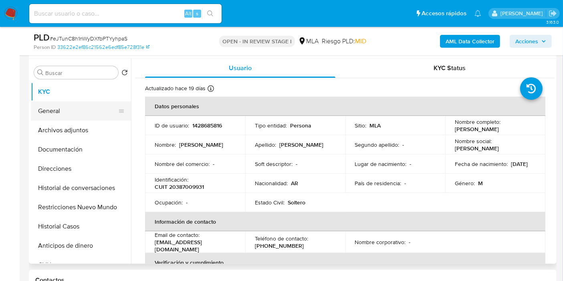
click at [72, 119] on button "General" at bounding box center [78, 110] width 94 height 19
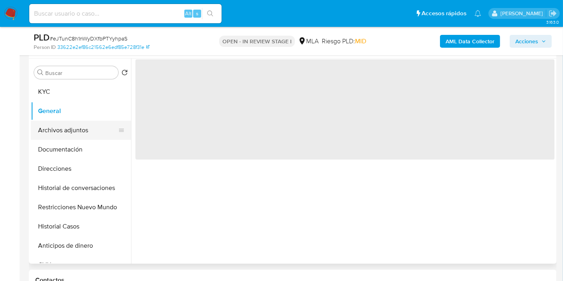
click at [62, 128] on button "Archivos adjuntos" at bounding box center [78, 130] width 94 height 19
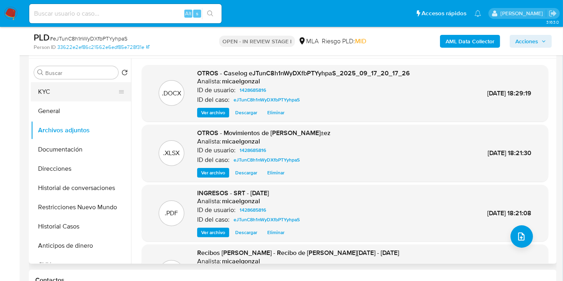
click at [87, 87] on button "KYC" at bounding box center [78, 91] width 94 height 19
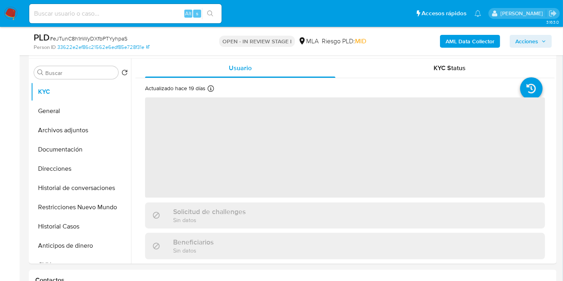
click at [535, 39] on span "Acciones" at bounding box center [527, 41] width 23 height 13
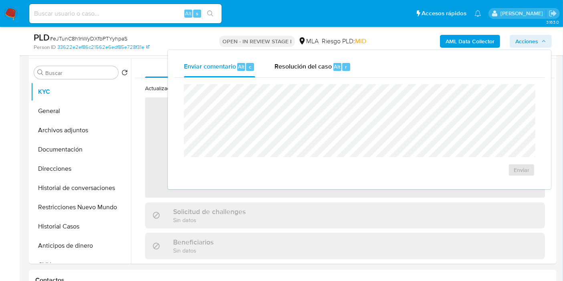
click at [338, 66] on span "Alt" at bounding box center [337, 67] width 6 height 8
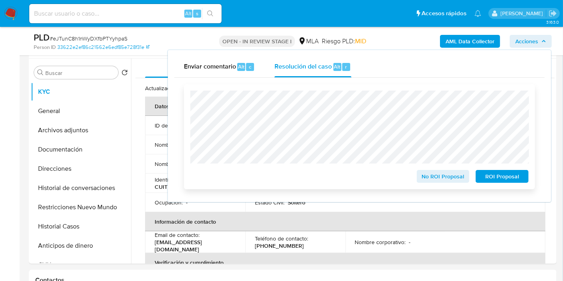
click at [439, 172] on span "No ROI Proposal" at bounding box center [444, 176] width 42 height 11
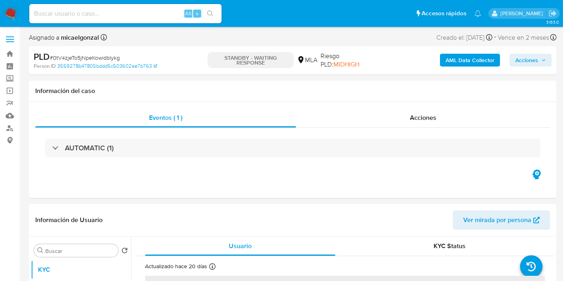
select select "10"
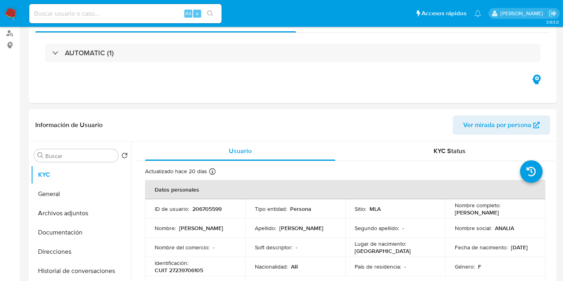
scroll to position [134, 0]
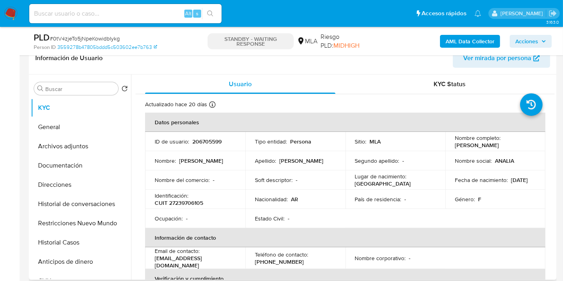
drag, startPoint x: 529, startPoint y: 147, endPoint x: 454, endPoint y: 148, distance: 75.8
click at [455, 148] on div "Nombre completo : [PERSON_NAME]" at bounding box center [495, 141] width 81 height 14
copy p "[PERSON_NAME]"
click at [75, 115] on button "KYC" at bounding box center [78, 107] width 94 height 19
click at [74, 122] on button "General" at bounding box center [78, 126] width 94 height 19
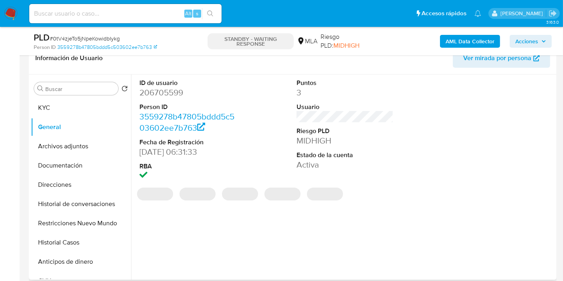
click at [173, 93] on dd "206705599" at bounding box center [188, 92] width 97 height 11
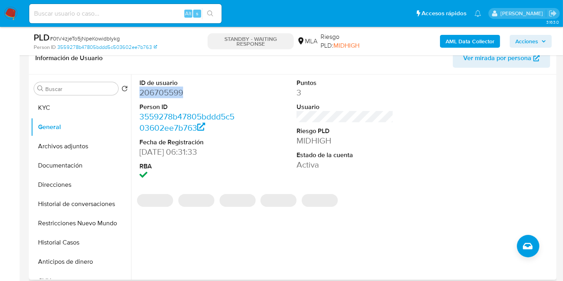
copy dd "206705599"
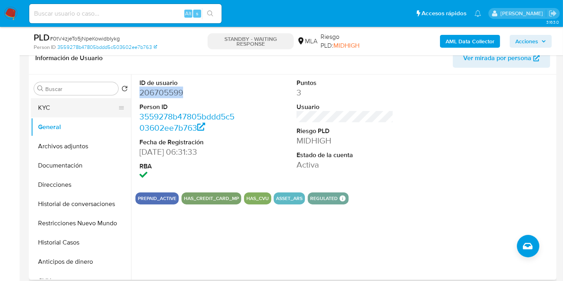
click at [72, 114] on button "KYC" at bounding box center [78, 107] width 94 height 19
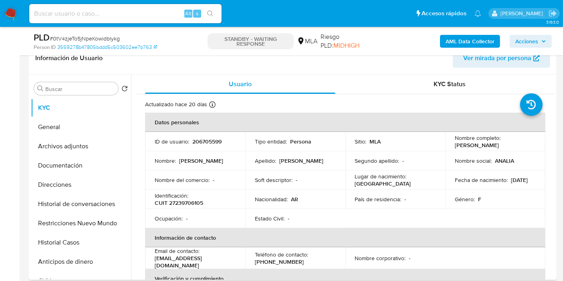
click at [183, 199] on p "CUIT 27239706105" at bounding box center [179, 202] width 49 height 7
click at [182, 199] on p "CUIT 27239706105" at bounding box center [179, 202] width 49 height 7
click at [189, 205] on p "CUIT 27239706105" at bounding box center [179, 202] width 49 height 7
copy p "27239706105"
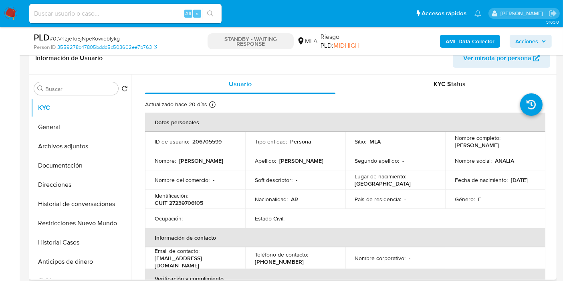
drag, startPoint x: 185, startPoint y: 207, endPoint x: 180, endPoint y: 203, distance: 6.3
click at [180, 203] on p "CUIT 27239706105" at bounding box center [179, 202] width 49 height 7
copy p "27239706105"
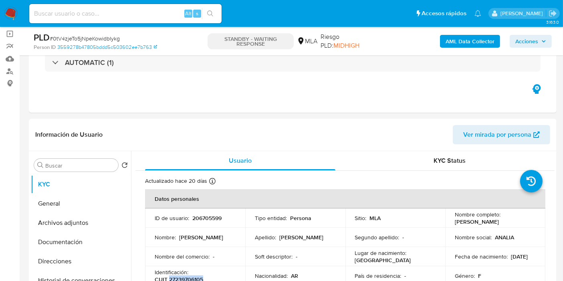
scroll to position [45, 0]
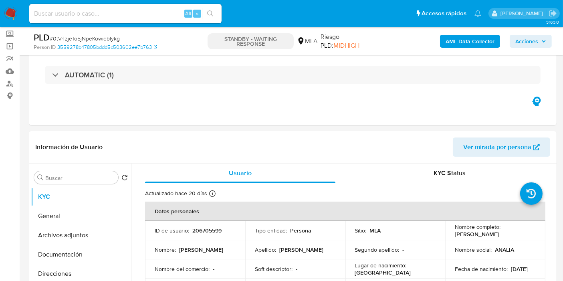
click at [94, 36] on span "# 0tV4zjeTo5jNpeKowidbIykg" at bounding box center [85, 38] width 70 height 8
copy span "0tV4zjeTo5jNpeKowidbIykg"
click at [18, 13] on nav "Pausado Ver notificaciones Alt s Accesos rápidos Presiona las siguientes teclas…" at bounding box center [281, 13] width 563 height 27
click at [10, 18] on img at bounding box center [11, 14] width 14 height 14
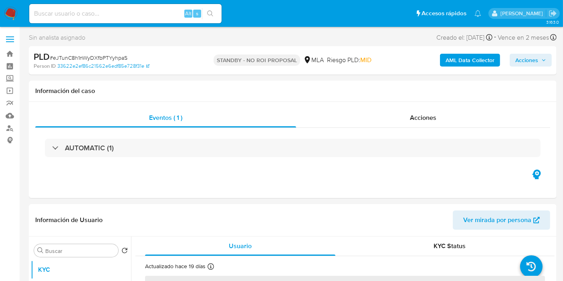
select select "10"
click at [12, 11] on img at bounding box center [11, 14] width 14 height 14
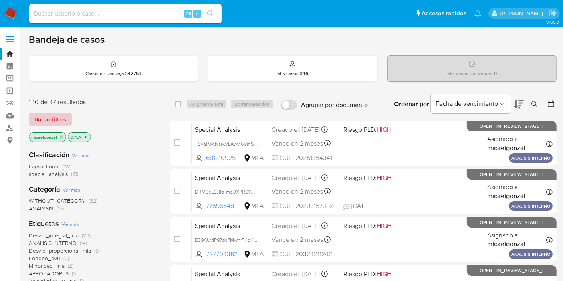
click at [54, 116] on span "Borrar filtros" at bounding box center [50, 119] width 32 height 11
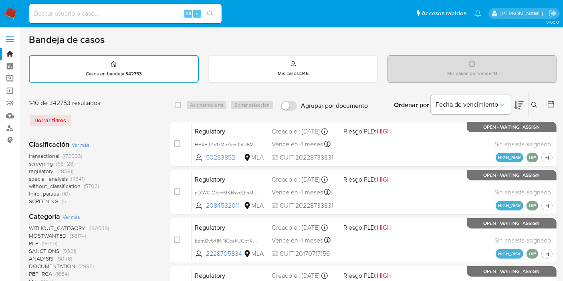
click at [538, 104] on button at bounding box center [535, 105] width 13 height 10
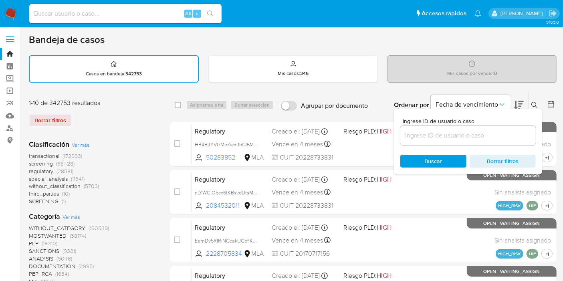
click at [456, 140] on div at bounding box center [469, 135] width 136 height 19
click at [450, 134] on input at bounding box center [469, 135] width 136 height 10
paste input "0tV4zjeTo5jNpeKowidbIykg"
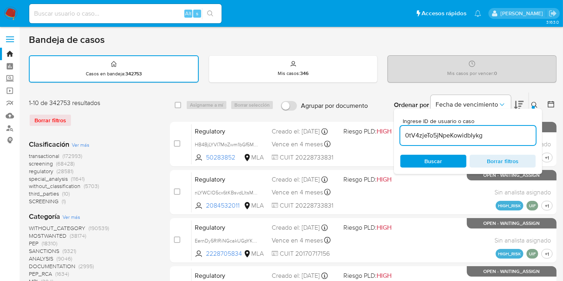
type input "0tV4zjeTo5jNpeKowidbIykg"
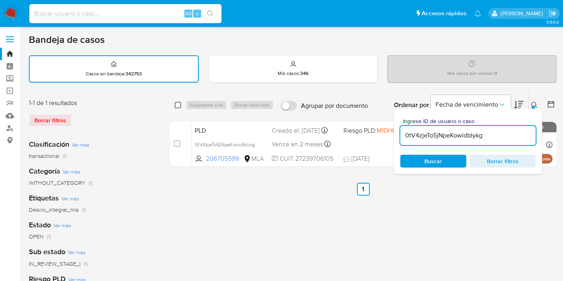
click at [176, 103] on input "checkbox" at bounding box center [178, 105] width 6 height 6
checkbox input "true"
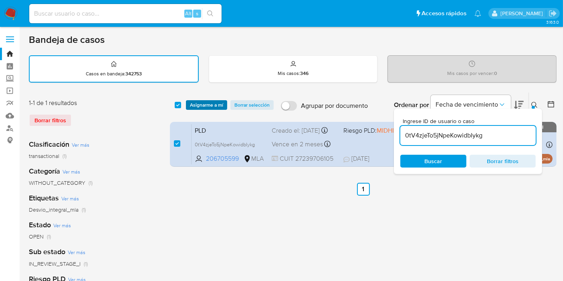
click at [212, 103] on span "Asignarme a mí" at bounding box center [206, 105] width 33 height 8
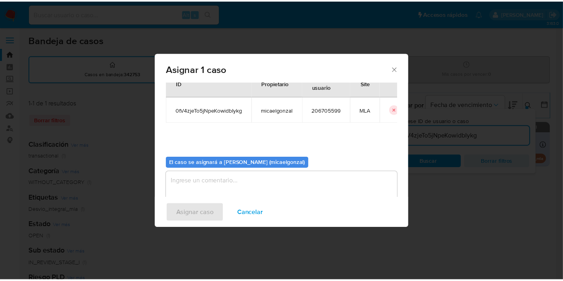
scroll to position [41, 0]
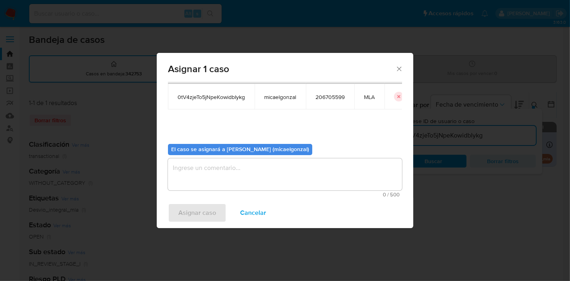
click at [231, 182] on textarea "assign-modal" at bounding box center [285, 174] width 234 height 32
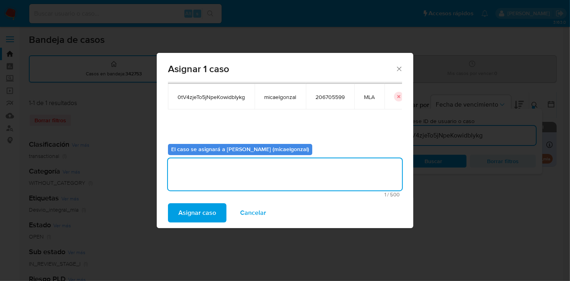
click at [184, 211] on span "Asignar caso" at bounding box center [197, 213] width 38 height 18
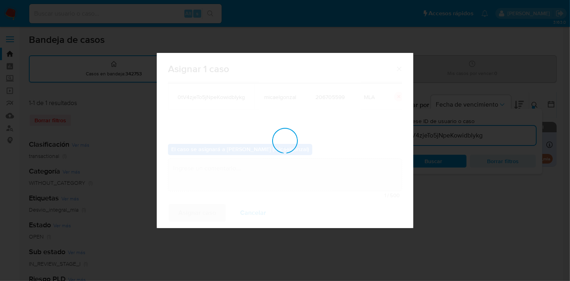
checkbox input "false"
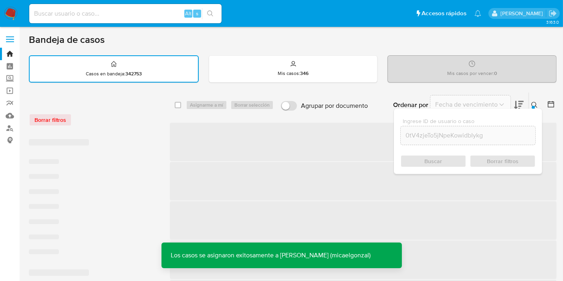
click at [126, 18] on input at bounding box center [125, 13] width 192 height 10
paste input "0tV4zjeTo5jNpeKowidbIykg"
type input "0tV4zjeTo5jNpeKowidbIykg"
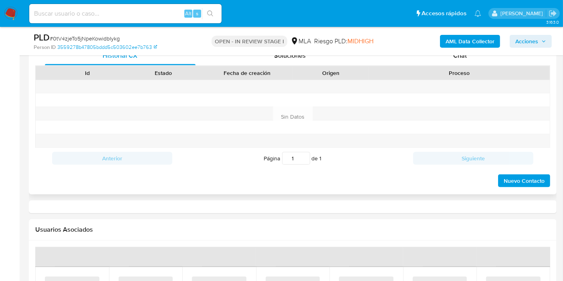
select select "10"
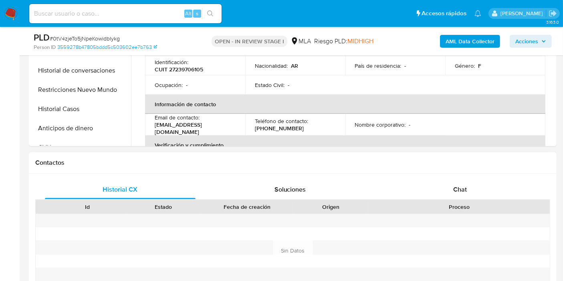
drag, startPoint x: 506, startPoint y: 162, endPoint x: 489, endPoint y: 184, distance: 28.1
click at [505, 164] on h1 "Contactos" at bounding box center [292, 163] width 515 height 8
click at [489, 184] on div "Chat" at bounding box center [460, 189] width 151 height 19
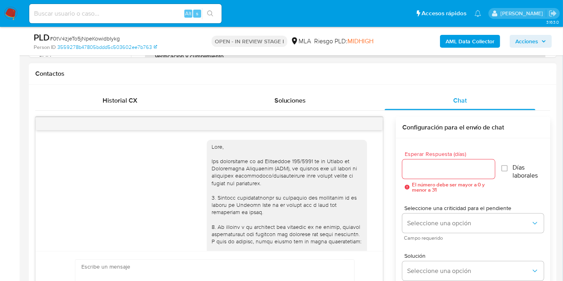
scroll to position [939, 0]
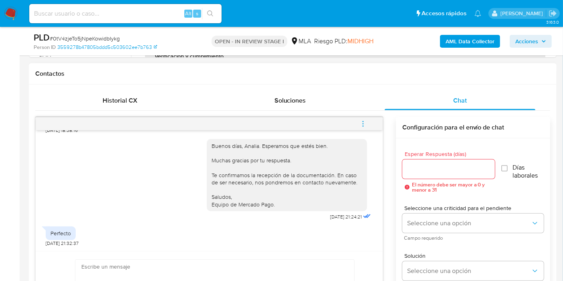
click at [366, 124] on icon "menu-action" at bounding box center [363, 123] width 7 height 7
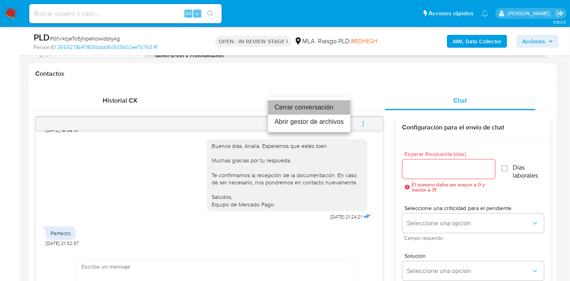
click at [316, 108] on li "Cerrar conversación" at bounding box center [309, 107] width 82 height 14
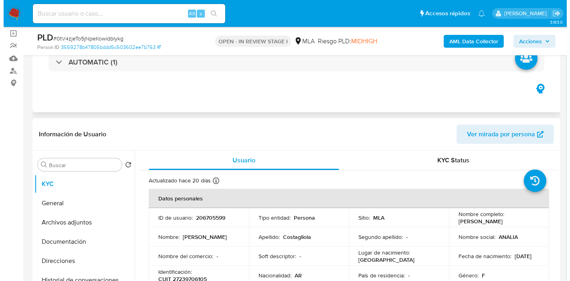
scroll to position [0, 0]
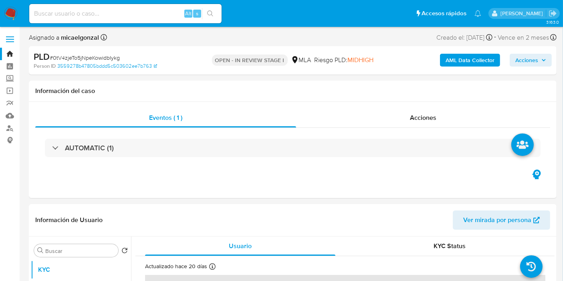
click at [458, 55] on b "AML Data Collector" at bounding box center [470, 60] width 49 height 13
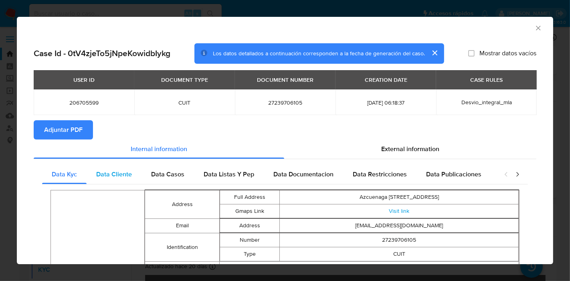
click at [127, 170] on span "Data Cliente" at bounding box center [114, 174] width 36 height 9
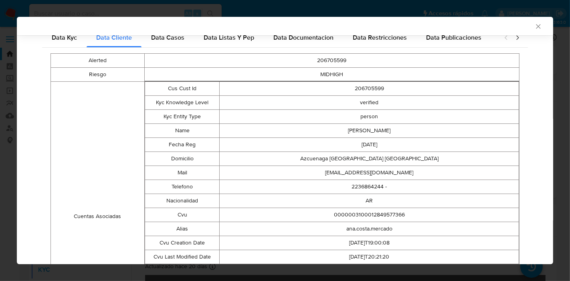
scroll to position [41, 0]
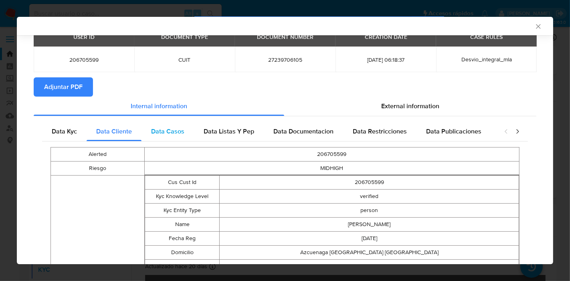
click at [154, 133] on span "Data Casos" at bounding box center [167, 131] width 33 height 9
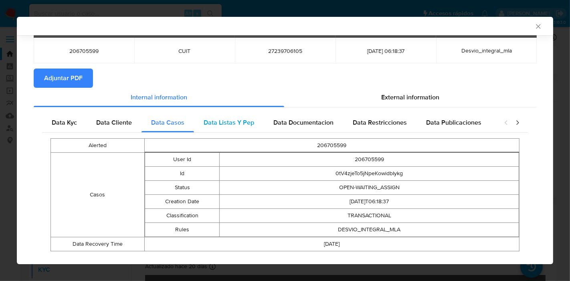
scroll to position [65, 0]
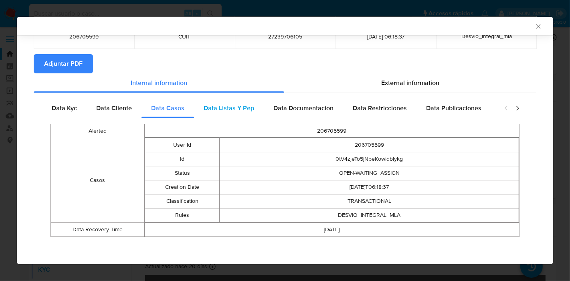
click at [228, 114] on div "Data Listas Y Pep" at bounding box center [229, 108] width 70 height 19
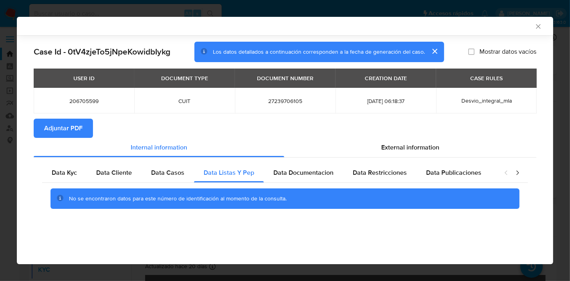
drag, startPoint x: 315, startPoint y: 174, endPoint x: 365, endPoint y: 182, distance: 50.8
click at [316, 174] on span "Data Documentacion" at bounding box center [303, 172] width 60 height 9
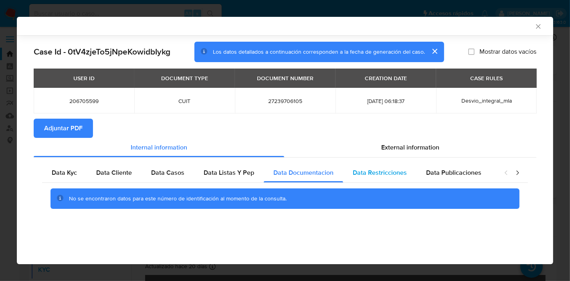
click at [374, 180] on div "Data Restricciones" at bounding box center [379, 172] width 73 height 19
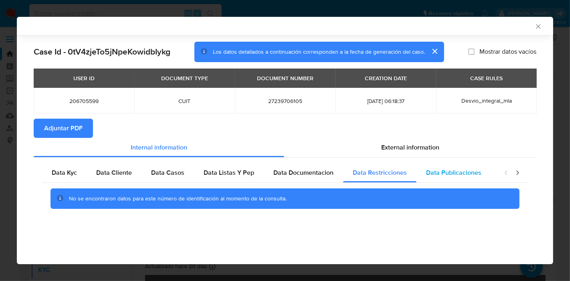
click at [454, 178] on div "Data Publicaciones" at bounding box center [454, 172] width 75 height 19
click at [515, 171] on icon "closure-recommendation-modal" at bounding box center [518, 173] width 8 height 8
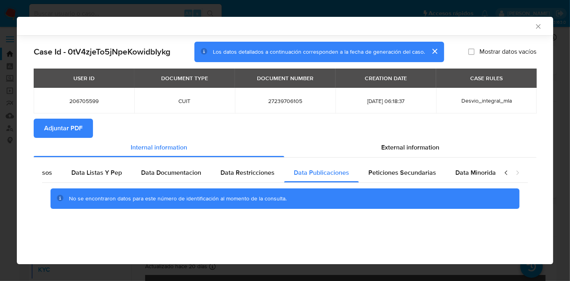
scroll to position [0, 141]
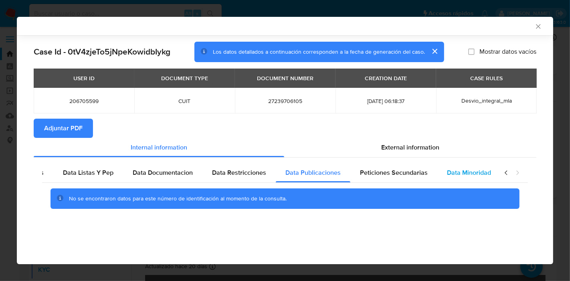
click at [464, 177] on div "Data Minoridad" at bounding box center [469, 172] width 63 height 19
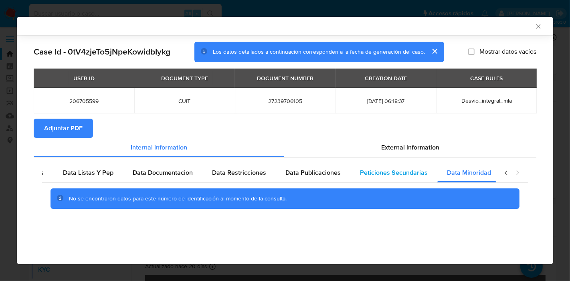
click at [405, 172] on span "Peticiones Secundarias" at bounding box center [394, 172] width 68 height 9
click at [504, 171] on icon "closure-recommendation-modal" at bounding box center [506, 173] width 8 height 8
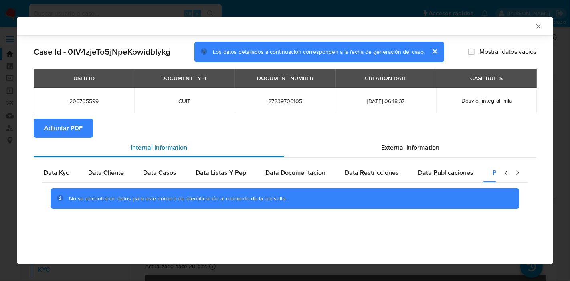
scroll to position [0, 0]
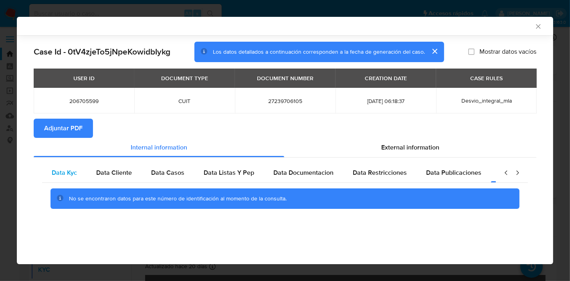
click at [64, 169] on span "Data Kyc" at bounding box center [64, 172] width 25 height 9
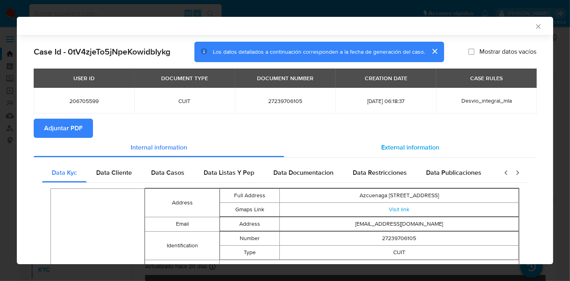
click at [447, 142] on div "External information" at bounding box center [410, 147] width 252 height 19
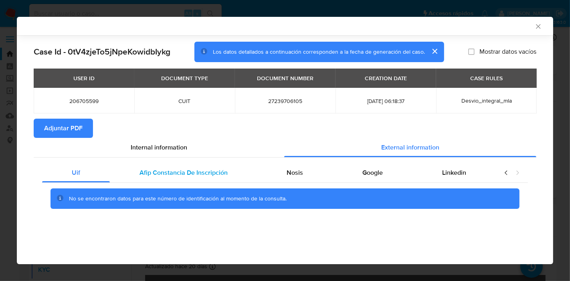
click at [207, 172] on span "Afip Constancia De Inscripción" at bounding box center [184, 172] width 88 height 9
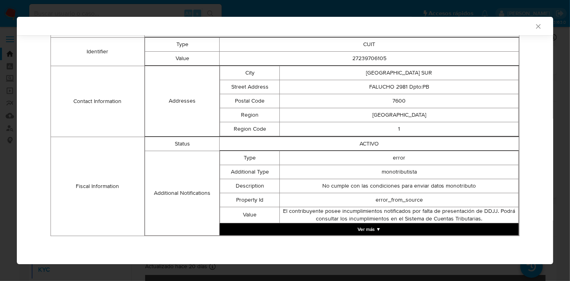
scroll to position [1, 0]
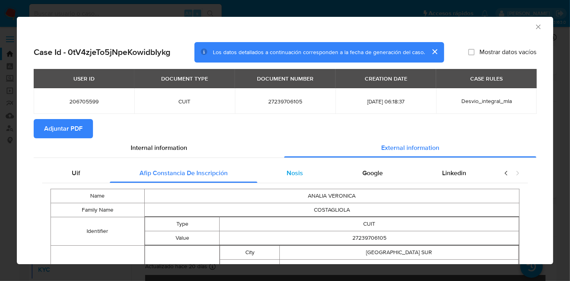
click at [283, 179] on div "Nosis" at bounding box center [295, 173] width 76 height 19
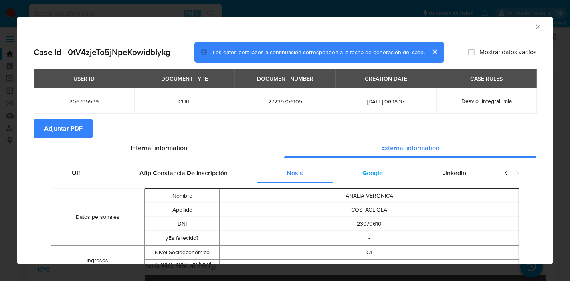
click at [388, 176] on div "Google" at bounding box center [373, 173] width 80 height 19
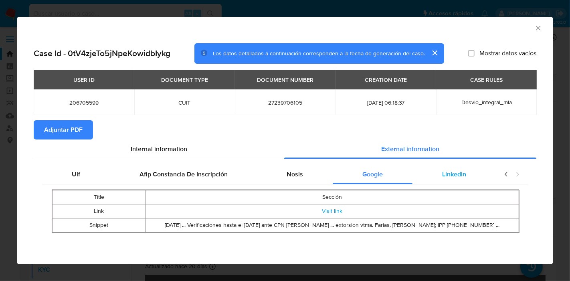
drag, startPoint x: 456, startPoint y: 180, endPoint x: 490, endPoint y: 172, distance: 34.9
click at [462, 180] on div "Linkedin" at bounding box center [454, 174] width 83 height 19
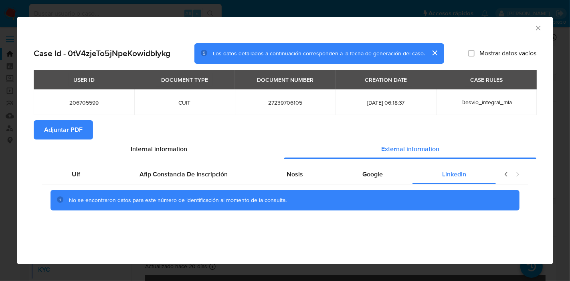
click at [510, 176] on icon "closure-recommendation-modal" at bounding box center [506, 174] width 8 height 8
click at [343, 184] on div "Google" at bounding box center [373, 174] width 80 height 19
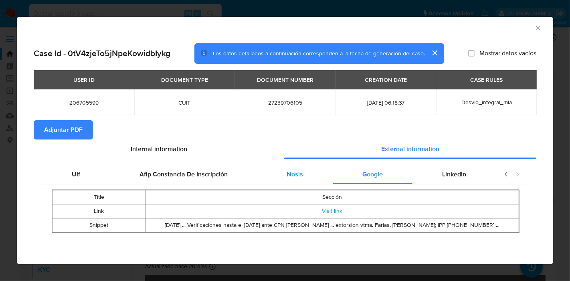
click at [322, 177] on div "Nosis" at bounding box center [295, 174] width 76 height 19
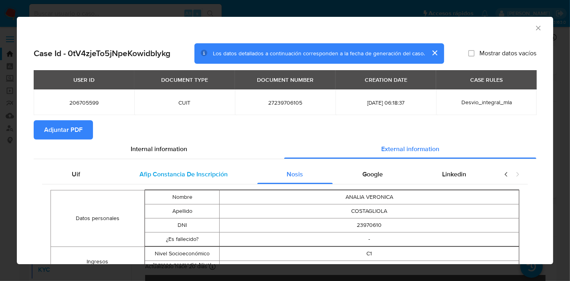
drag, startPoint x: 170, startPoint y: 189, endPoint x: 160, endPoint y: 178, distance: 15.9
click at [170, 190] on table "Nombre ANALIA [PERSON_NAME] DNI 23970610 ¿Es fallecido? -" at bounding box center [332, 218] width 375 height 57
drag, startPoint x: 160, startPoint y: 178, endPoint x: 53, endPoint y: 188, distance: 107.6
click at [159, 178] on span "Afip Constancia De Inscripción" at bounding box center [184, 174] width 88 height 9
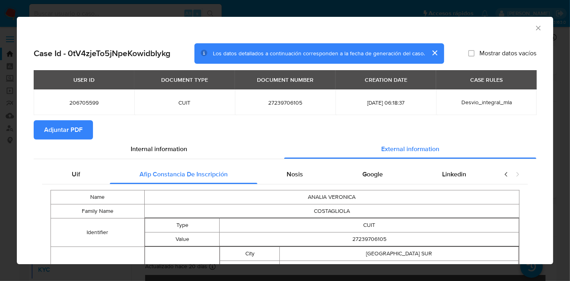
drag, startPoint x: 53, startPoint y: 178, endPoint x: 119, endPoint y: 163, distance: 67.9
click at [55, 180] on div "Uif" at bounding box center [76, 174] width 68 height 19
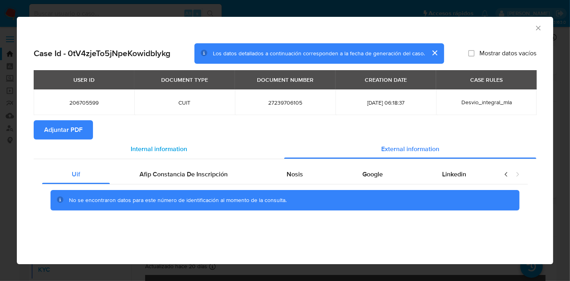
click at [153, 149] on span "Internal information" at bounding box center [159, 148] width 57 height 9
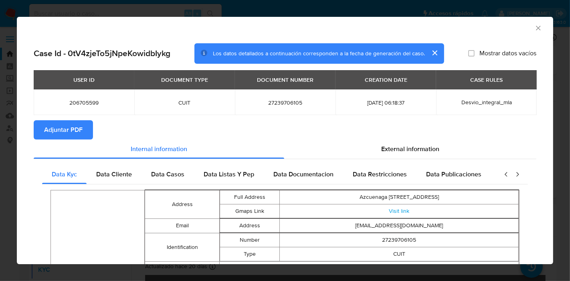
click at [58, 126] on span "Adjuntar PDF" at bounding box center [63, 130] width 38 height 18
click at [527, 29] on div "AML Data Collector" at bounding box center [278, 26] width 512 height 9
click at [536, 27] on icon "Cerrar ventana" at bounding box center [538, 28] width 4 height 4
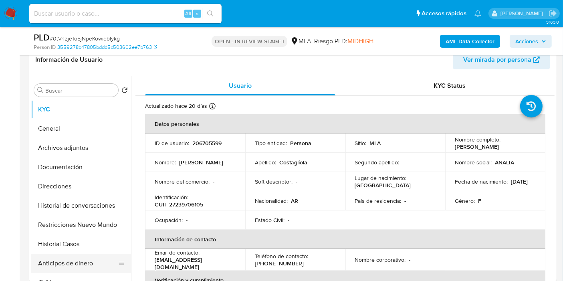
scroll to position [178, 0]
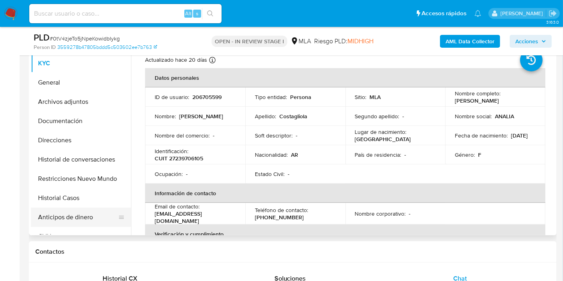
click at [83, 216] on button "Anticipos de dinero" at bounding box center [78, 217] width 94 height 19
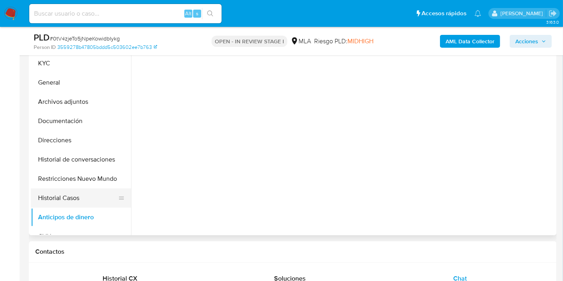
click at [83, 196] on button "Historial Casos" at bounding box center [78, 197] width 94 height 19
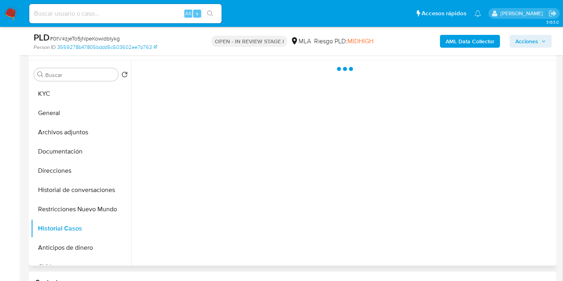
scroll to position [134, 0]
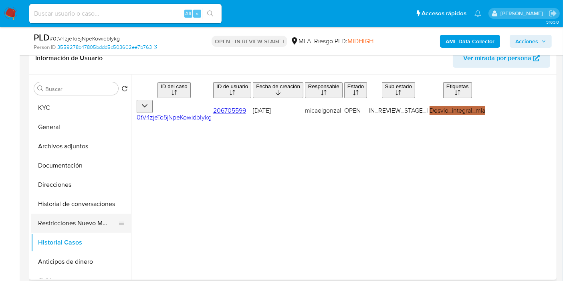
click at [86, 219] on button "Restricciones Nuevo Mundo" at bounding box center [78, 223] width 94 height 19
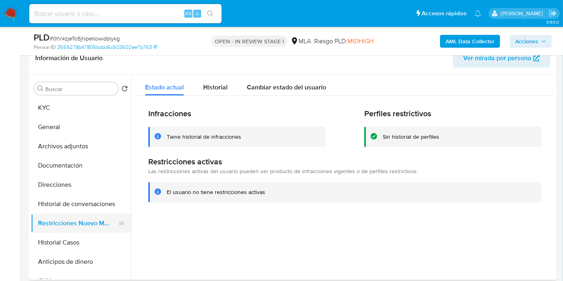
drag, startPoint x: 86, startPoint y: 205, endPoint x: 88, endPoint y: 217, distance: 12.2
click at [88, 217] on ul "KYC General Archivos adjuntos Documentación Direcciones Historial de conversaci…" at bounding box center [81, 188] width 100 height 181
click at [242, 89] on button "Cambiar estado del usuario" at bounding box center [286, 85] width 99 height 21
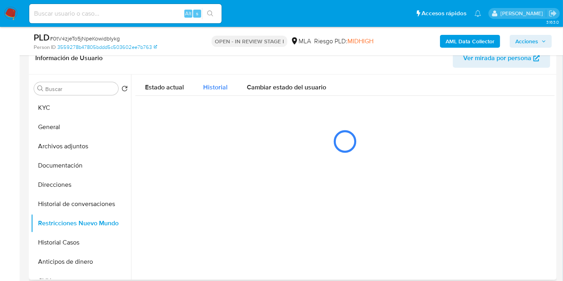
click at [228, 88] on button "Historial" at bounding box center [216, 85] width 44 height 21
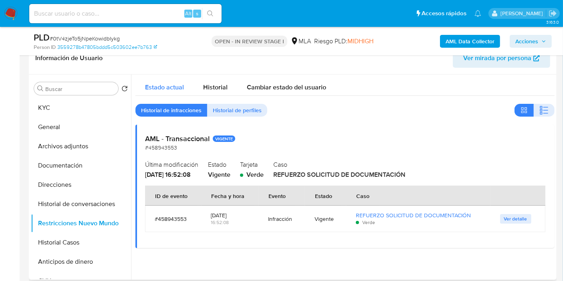
click at [177, 81] on div "Estado actual" at bounding box center [164, 85] width 39 height 21
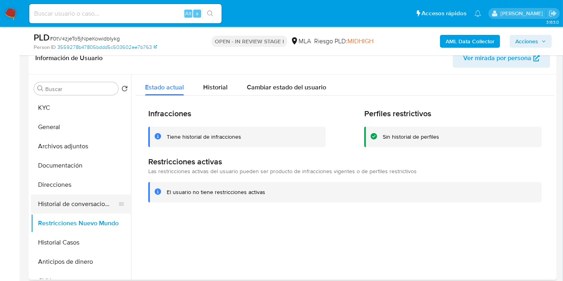
click at [81, 200] on button "Historial de conversaciones" at bounding box center [78, 203] width 94 height 19
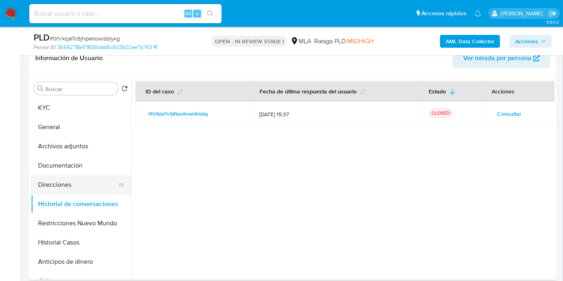
click at [66, 181] on button "Direcciones" at bounding box center [78, 184] width 94 height 19
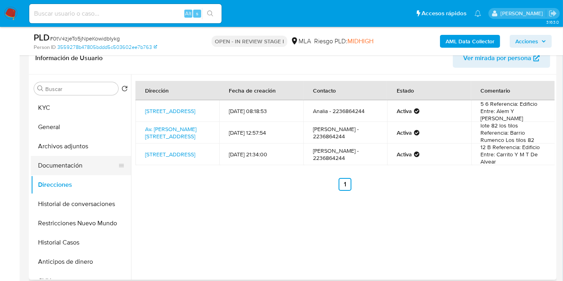
click at [75, 170] on button "Documentación" at bounding box center [78, 165] width 94 height 19
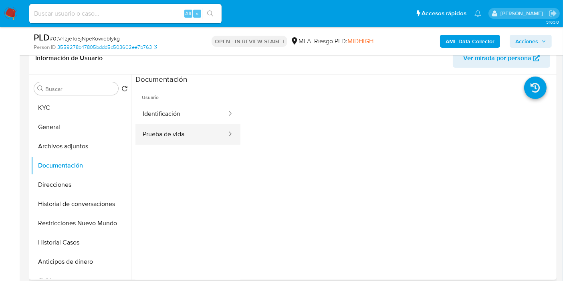
click at [173, 139] on button "Prueba de vida" at bounding box center [182, 134] width 92 height 20
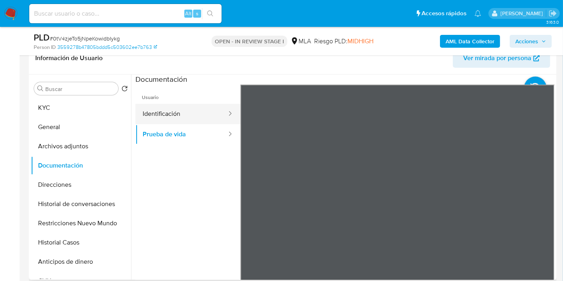
click at [211, 116] on button "Identificación" at bounding box center [182, 114] width 92 height 20
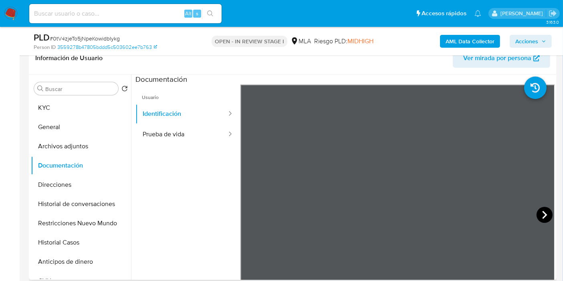
click at [543, 213] on icon at bounding box center [545, 215] width 16 height 16
click at [110, 142] on button "Archivos adjuntos" at bounding box center [78, 146] width 94 height 19
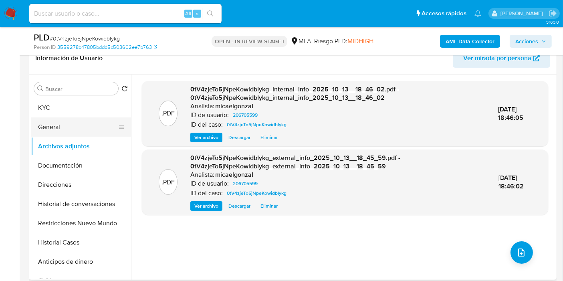
click at [79, 128] on button "General" at bounding box center [78, 126] width 94 height 19
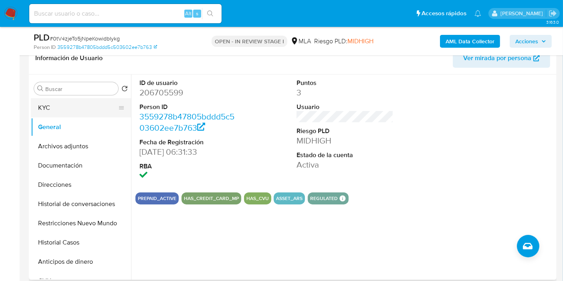
click at [66, 107] on button "KYC" at bounding box center [78, 107] width 94 height 19
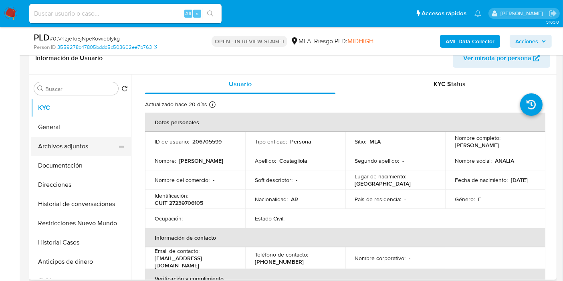
click at [56, 153] on button "Archivos adjuntos" at bounding box center [78, 146] width 94 height 19
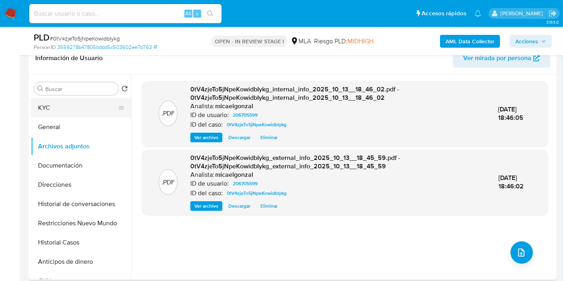
click at [47, 101] on button "KYC" at bounding box center [78, 107] width 94 height 19
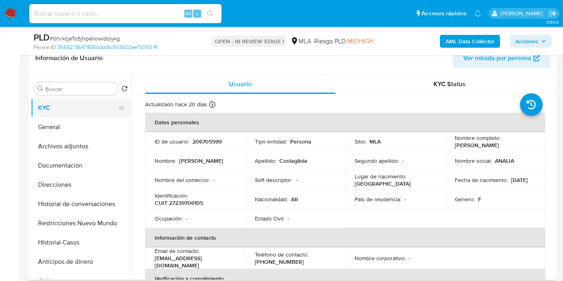
click at [65, 111] on button "KYC" at bounding box center [78, 107] width 94 height 19
click at [180, 202] on p "CUIT 27239706105" at bounding box center [179, 202] width 49 height 7
copy p "27239706105"
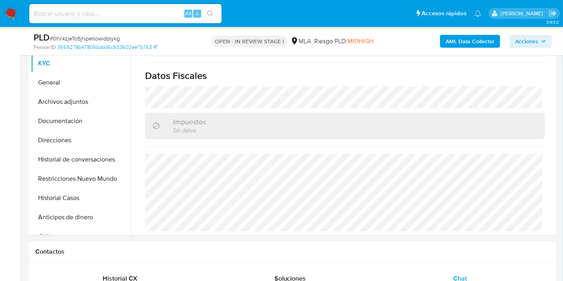
scroll to position [332, 0]
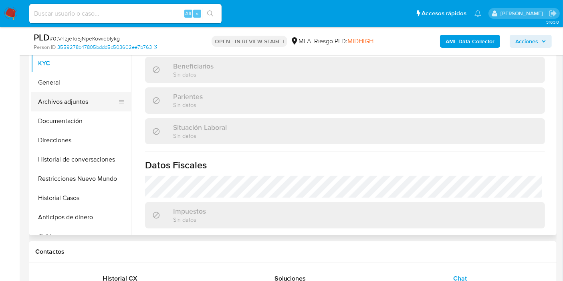
click at [71, 94] on button "Archivos adjuntos" at bounding box center [78, 101] width 94 height 19
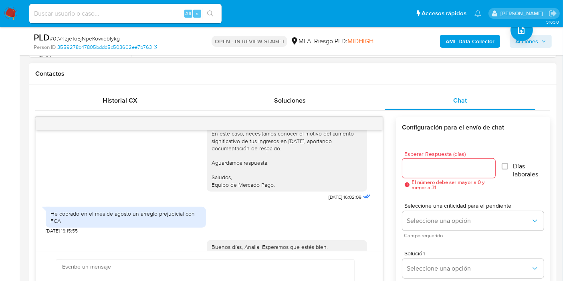
scroll to position [671, 0]
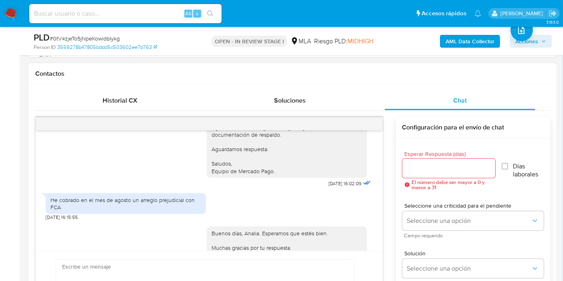
click at [146, 211] on div "He cobrado en el mes de agosto un arreglo prejudicial con FCA" at bounding box center [126, 203] width 151 height 14
click at [175, 211] on div "He cobrado en el mes de agosto un arreglo prejudicial con FCA" at bounding box center [126, 203] width 151 height 14
drag, startPoint x: 170, startPoint y: 231, endPoint x: 61, endPoint y: 224, distance: 109.3
click at [61, 211] on div "He cobrado en el mes de agosto un arreglo prejudicial con FCA" at bounding box center [126, 203] width 151 height 14
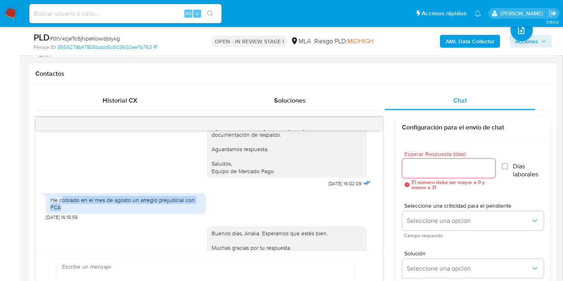
copy div "obrado en el mes de agosto un arreglo prejudicial con FCA"
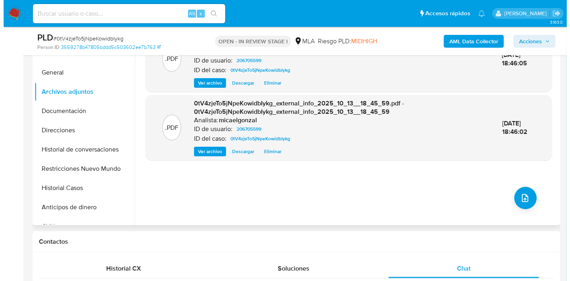
scroll to position [134, 0]
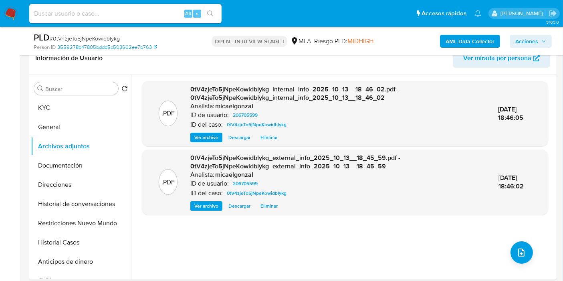
click at [77, 120] on button "General" at bounding box center [78, 126] width 94 height 19
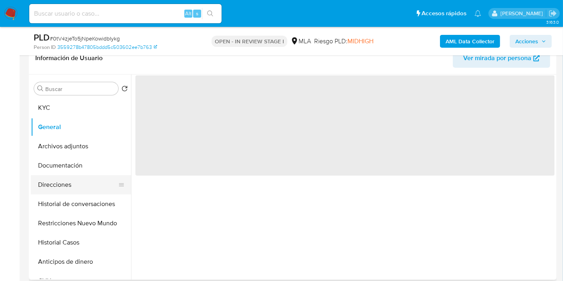
click at [65, 187] on button "Direcciones" at bounding box center [78, 184] width 94 height 19
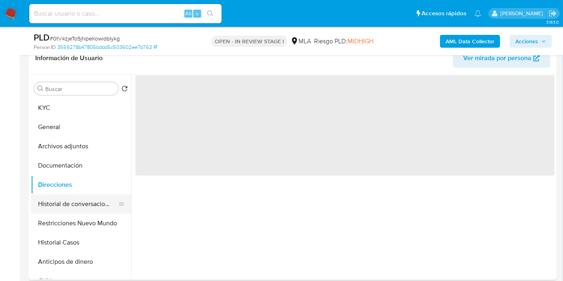
click at [72, 211] on button "Historial de conversaciones" at bounding box center [78, 203] width 94 height 19
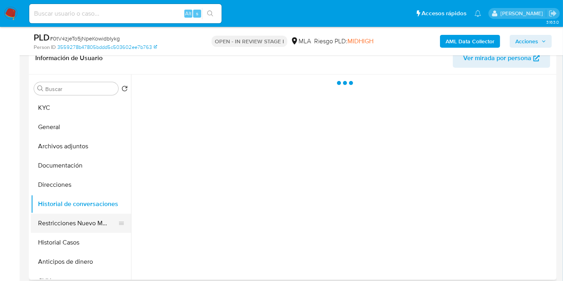
click at [68, 218] on button "Restricciones Nuevo Mundo" at bounding box center [78, 223] width 94 height 19
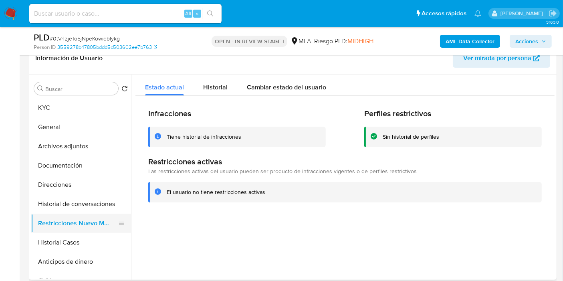
drag, startPoint x: 80, startPoint y: 137, endPoint x: 51, endPoint y: 213, distance: 82.0
click at [72, 177] on ul "KYC General Archivos adjuntos Documentación Direcciones Historial de conversaci…" at bounding box center [81, 188] width 100 height 181
click at [51, 215] on button "Restricciones Nuevo Mundo" at bounding box center [78, 223] width 94 height 19
click at [62, 206] on button "Historial de conversaciones" at bounding box center [78, 203] width 94 height 19
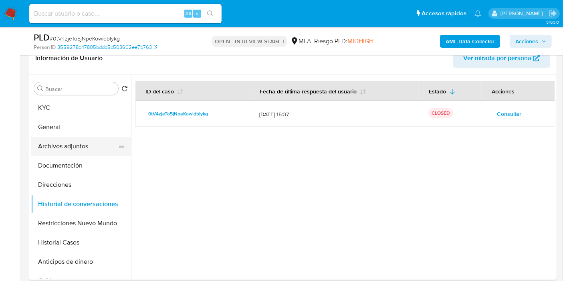
click at [79, 138] on button "Archivos adjuntos" at bounding box center [78, 146] width 94 height 19
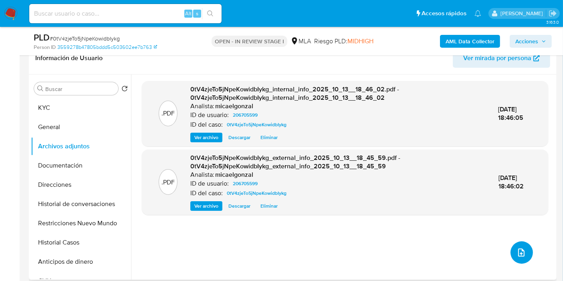
click at [517, 255] on icon "upload-file" at bounding box center [522, 253] width 10 height 10
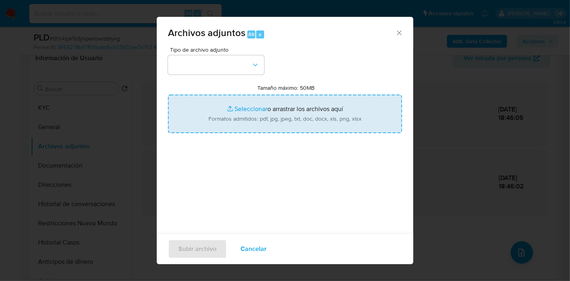
click at [298, 121] on input "Tamaño máximo: 50MB Seleccionar archivos" at bounding box center [285, 114] width 234 height 38
type input "C:\fakepath\Acuerdo Transaccional.pdf"
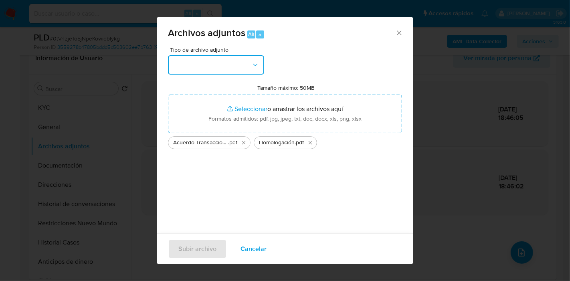
click at [232, 69] on button "button" at bounding box center [216, 64] width 96 height 19
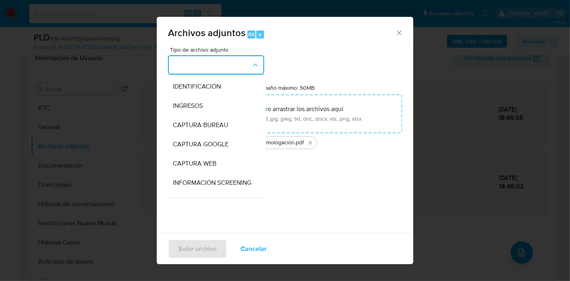
drag, startPoint x: 189, startPoint y: 108, endPoint x: 263, endPoint y: 232, distance: 144.4
click at [189, 108] on span "INGRESOS" at bounding box center [188, 106] width 30 height 8
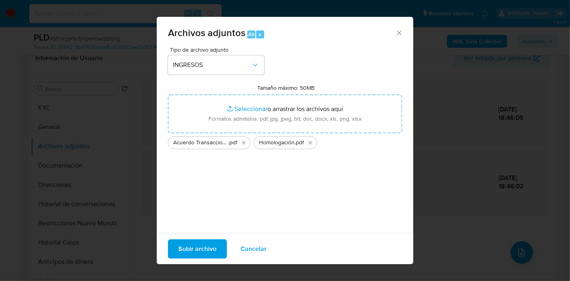
click at [203, 250] on span "Subir archivo" at bounding box center [197, 249] width 38 height 18
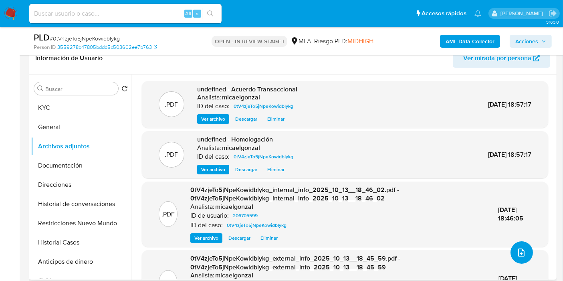
click at [524, 250] on button "upload-file" at bounding box center [522, 252] width 22 height 22
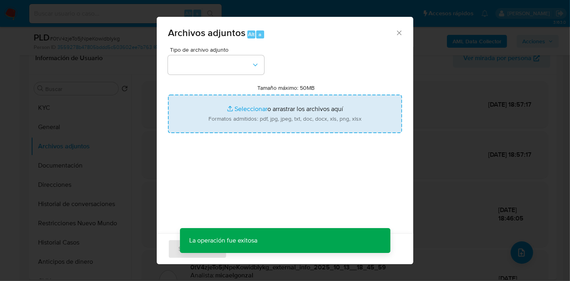
click at [296, 109] on input "Tamaño máximo: 50MB Seleccionar archivos" at bounding box center [285, 114] width 234 height 38
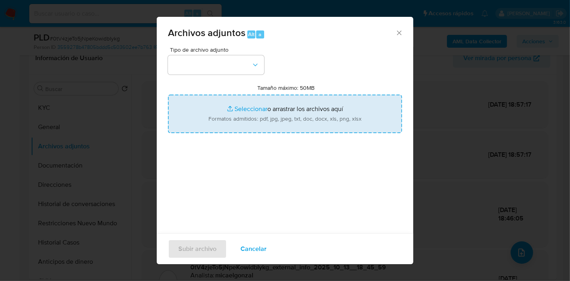
type input "C:\fakepath\Movimientos de Analia Veronica Costagliola.xlsx"
click at [336, 197] on div "Tipo de archivo adjunto Tamaño máximo: 50MB Seleccionar archivos Seleccionar o …" at bounding box center [285, 141] width 234 height 189
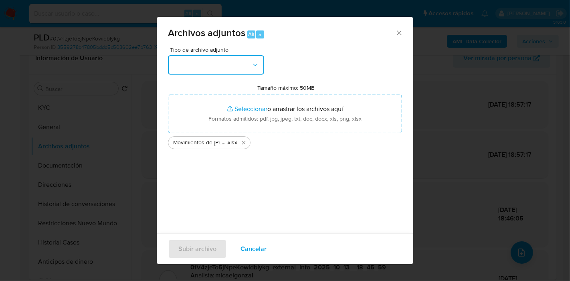
click at [247, 74] on button "button" at bounding box center [216, 64] width 96 height 19
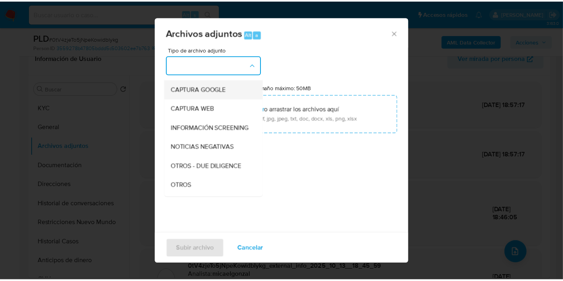
scroll to position [89, 0]
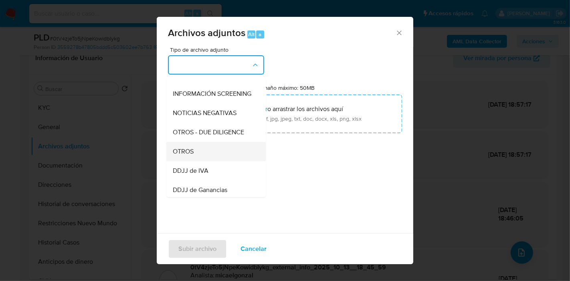
click at [203, 151] on div "OTROS" at bounding box center [214, 151] width 82 height 19
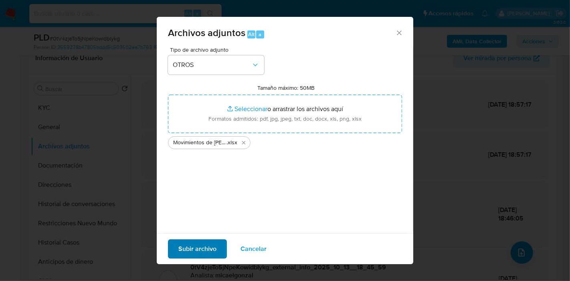
drag, startPoint x: 192, startPoint y: 233, endPoint x: 193, endPoint y: 241, distance: 8.1
click at [193, 235] on div "Archivos adjuntos Alt a Tipo de archivo adjunto OTROS Tamaño máximo: 50MB Selec…" at bounding box center [285, 140] width 257 height 247
click at [194, 245] on span "Subir archivo" at bounding box center [197, 249] width 38 height 18
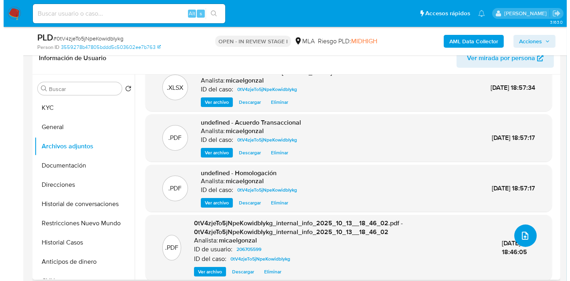
scroll to position [25, 0]
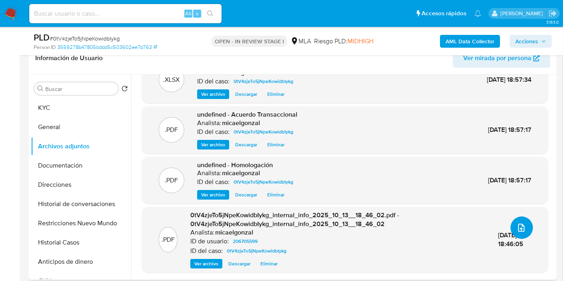
click at [512, 225] on button "upload-file" at bounding box center [522, 228] width 22 height 22
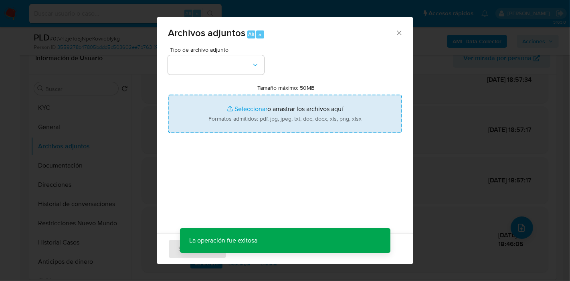
click at [251, 110] on input "Tamaño máximo: 50MB Seleccionar archivos" at bounding box center [285, 114] width 234 height 38
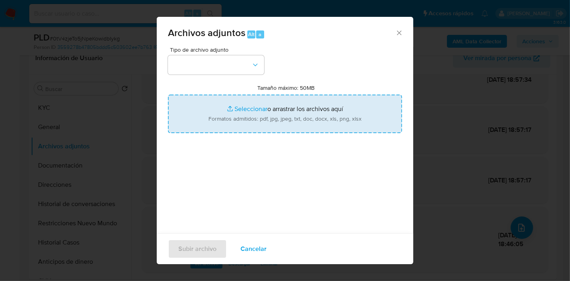
type input "C:\fakepath\Caselog 0tV4zjeTo5jNpeKowidbIykg_2025_09_17_23_56_20.docx"
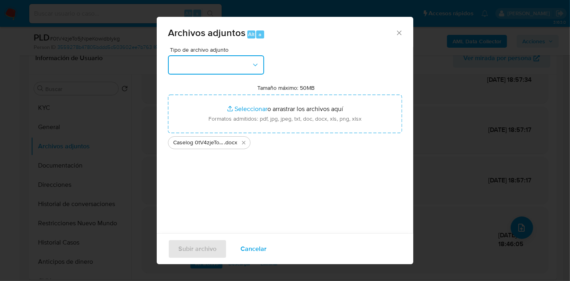
click at [239, 55] on button "button" at bounding box center [216, 64] width 96 height 19
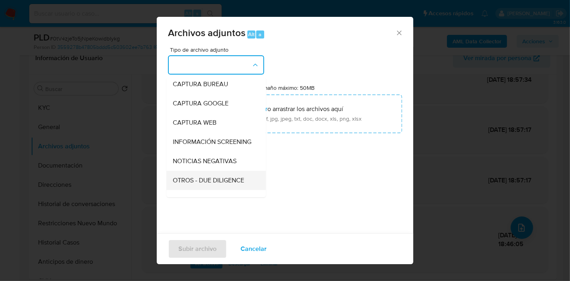
scroll to position [89, 0]
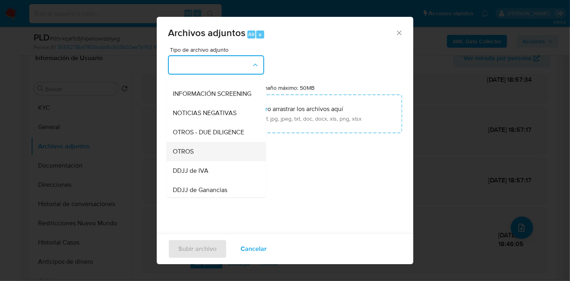
click at [204, 160] on div "OTROS" at bounding box center [214, 151] width 82 height 19
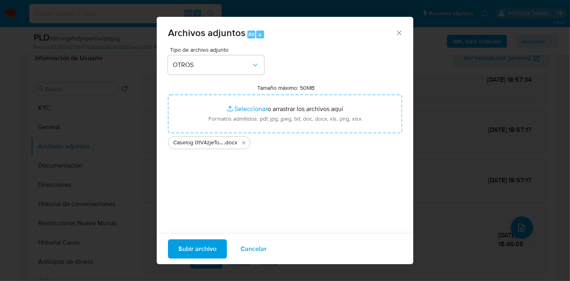
click at [199, 244] on span "Subir archivo" at bounding box center [197, 249] width 38 height 18
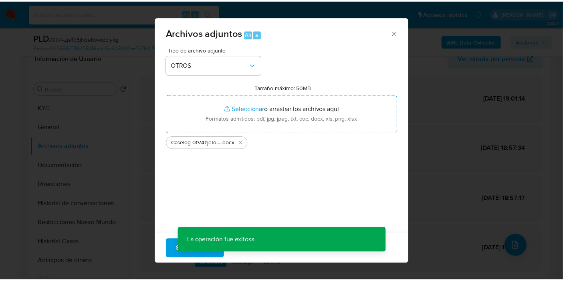
scroll to position [6, 0]
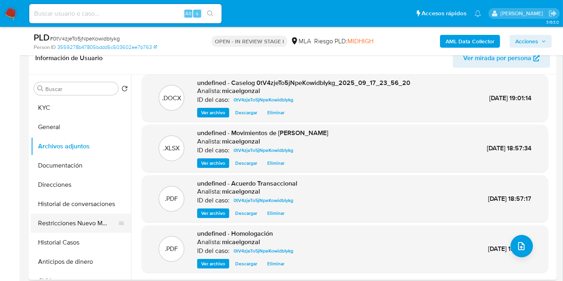
click at [85, 223] on button "Restricciones Nuevo Mundo" at bounding box center [78, 223] width 94 height 19
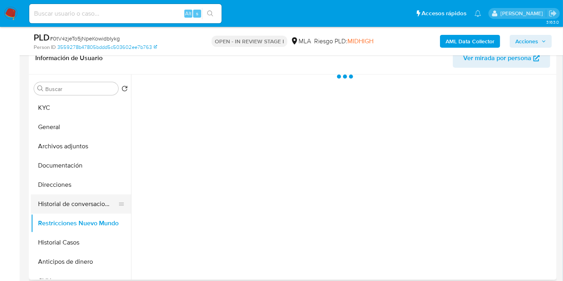
scroll to position [0, 0]
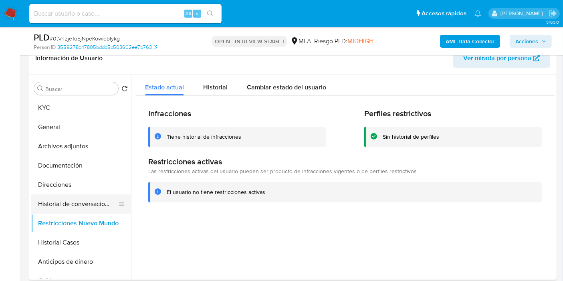
click at [85, 211] on button "Historial de conversaciones" at bounding box center [78, 203] width 94 height 19
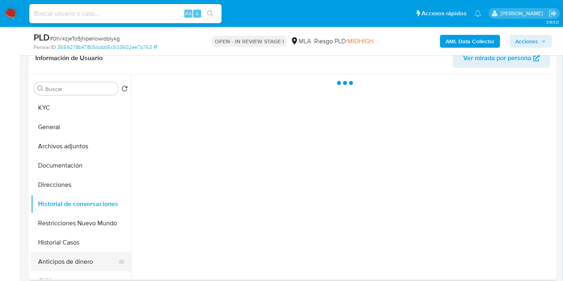
click at [70, 257] on button "Anticipos de dinero" at bounding box center [78, 261] width 94 height 19
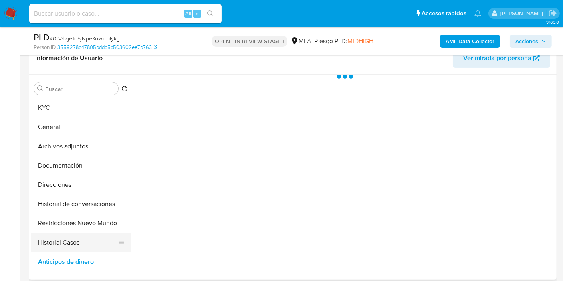
click at [81, 243] on button "Historial Casos" at bounding box center [78, 242] width 94 height 19
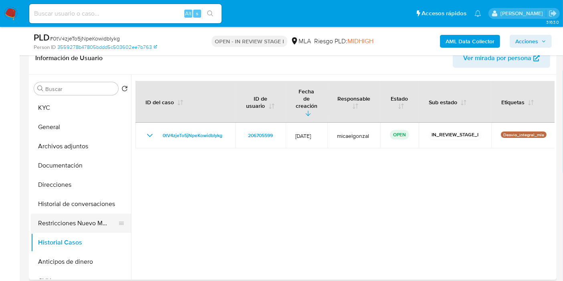
click at [77, 218] on button "Restricciones Nuevo Mundo" at bounding box center [78, 223] width 94 height 19
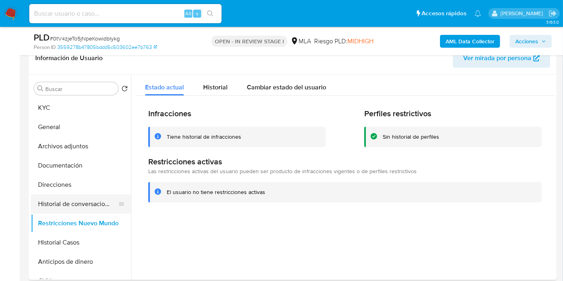
click at [93, 196] on button "Historial de conversaciones" at bounding box center [78, 203] width 94 height 19
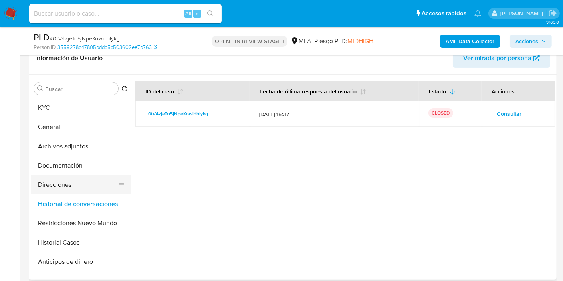
click at [60, 184] on button "Direcciones" at bounding box center [78, 184] width 94 height 19
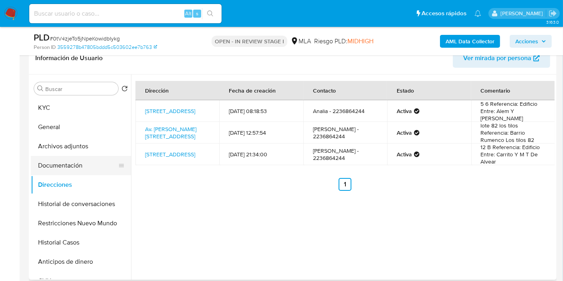
click at [68, 172] on button "Documentación" at bounding box center [78, 165] width 94 height 19
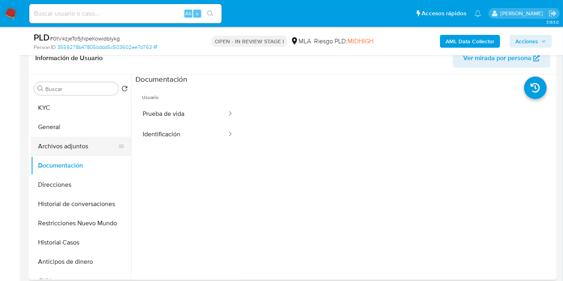
click at [75, 149] on button "Archivos adjuntos" at bounding box center [78, 146] width 94 height 19
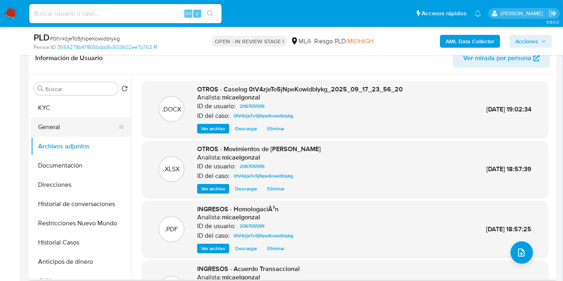
click at [88, 122] on button "General" at bounding box center [78, 126] width 94 height 19
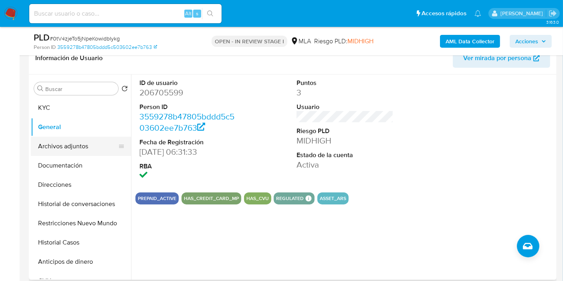
click at [77, 150] on button "Archivos adjuntos" at bounding box center [78, 146] width 94 height 19
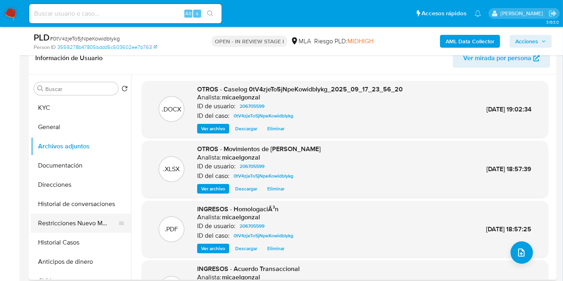
click at [59, 215] on button "Restricciones Nuevo Mundo" at bounding box center [78, 223] width 94 height 19
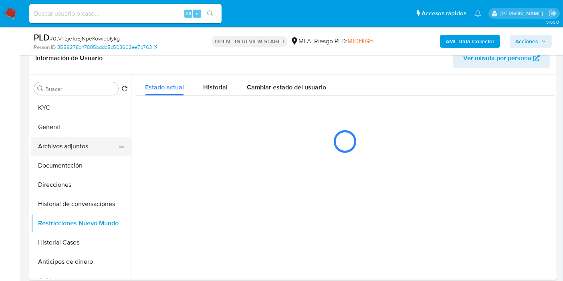
click at [68, 144] on button "Archivos adjuntos" at bounding box center [78, 146] width 94 height 19
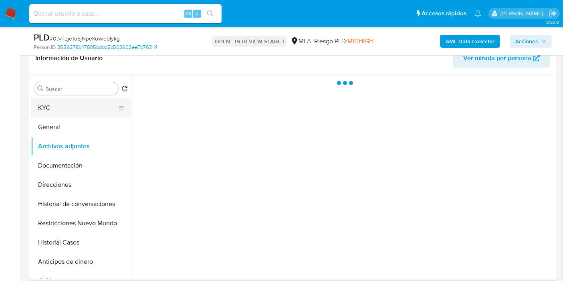
click at [72, 114] on button "KYC" at bounding box center [78, 107] width 94 height 19
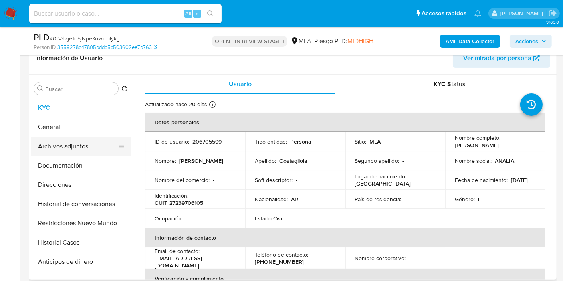
click at [47, 149] on button "Archivos adjuntos" at bounding box center [78, 146] width 94 height 19
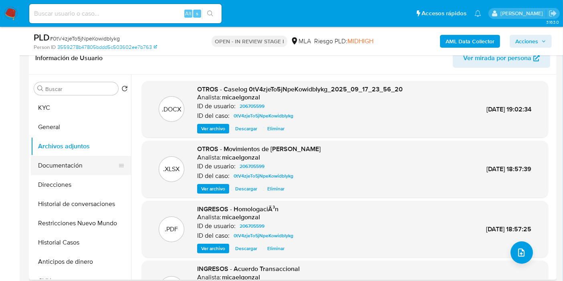
click at [76, 170] on button "Documentación" at bounding box center [78, 165] width 94 height 19
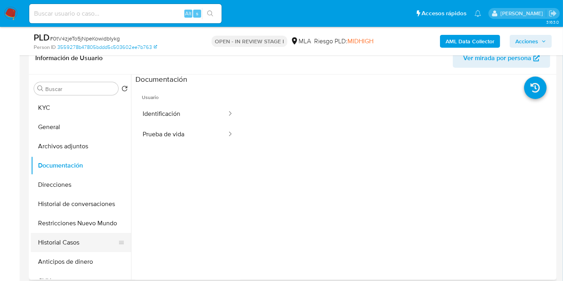
click at [61, 243] on button "Historial Casos" at bounding box center [78, 242] width 94 height 19
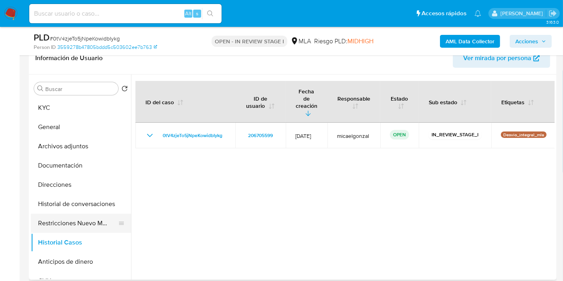
click at [85, 218] on button "Restricciones Nuevo Mundo" at bounding box center [78, 223] width 94 height 19
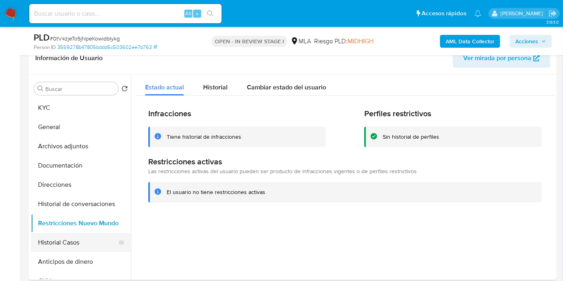
click at [67, 248] on button "Historial Casos" at bounding box center [78, 242] width 94 height 19
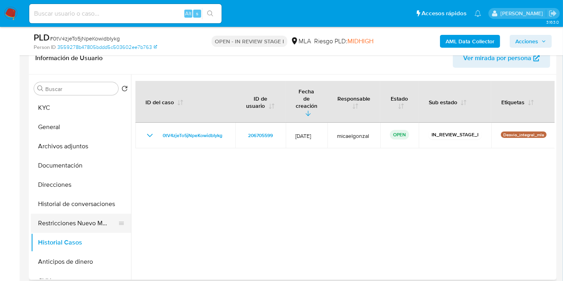
click at [93, 225] on button "Restricciones Nuevo Mundo" at bounding box center [78, 223] width 94 height 19
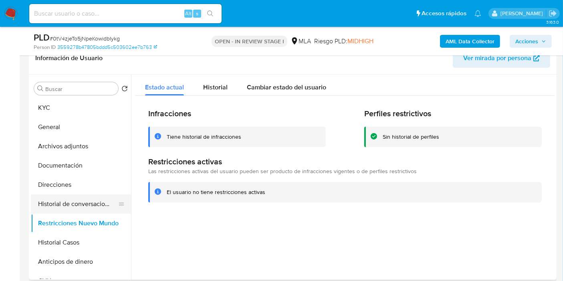
click at [85, 209] on button "Historial de conversaciones" at bounding box center [78, 203] width 94 height 19
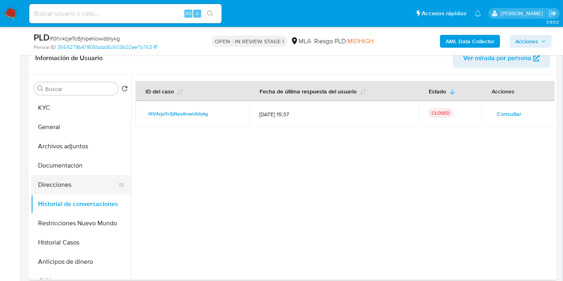
click at [79, 180] on button "Direcciones" at bounding box center [78, 184] width 94 height 19
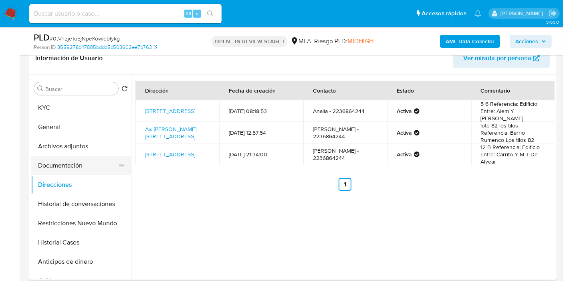
click at [83, 164] on button "Documentación" at bounding box center [78, 165] width 94 height 19
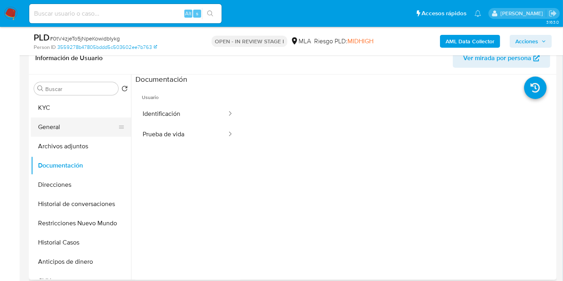
click at [51, 131] on button "General" at bounding box center [78, 126] width 94 height 19
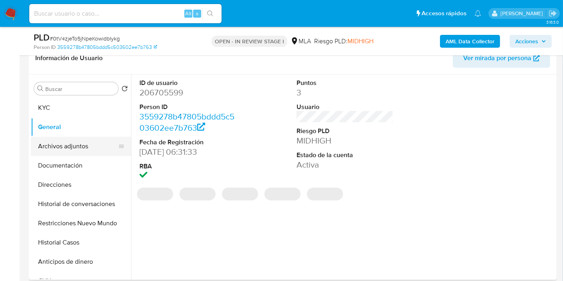
click at [52, 146] on button "Archivos adjuntos" at bounding box center [78, 146] width 94 height 19
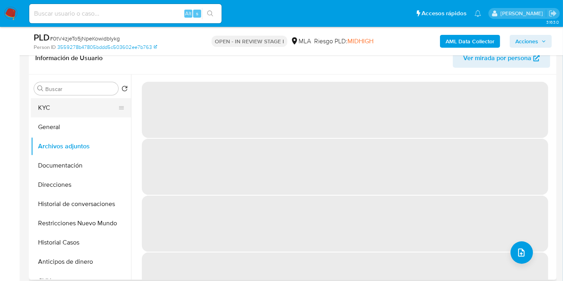
click at [75, 109] on button "KYC" at bounding box center [78, 107] width 94 height 19
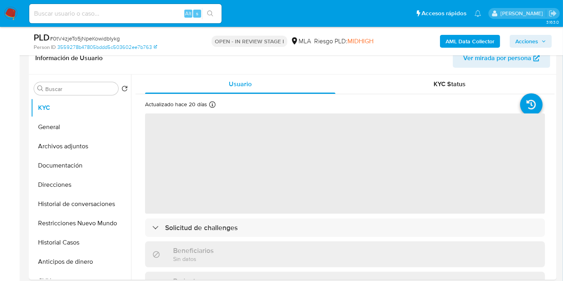
click at [518, 38] on span "Acciones" at bounding box center [527, 41] width 23 height 13
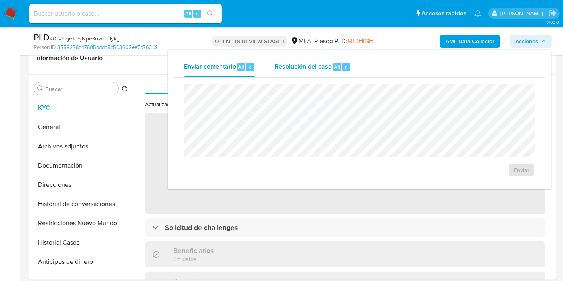
click at [345, 58] on div "Resolución del caso Alt r" at bounding box center [313, 67] width 77 height 21
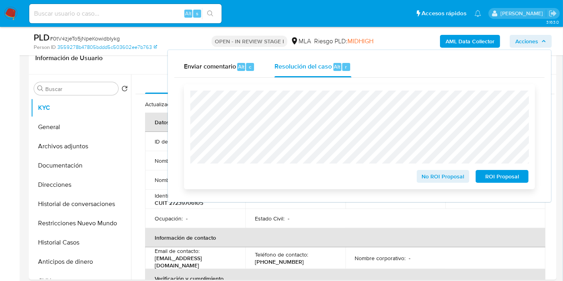
click at [453, 174] on span "No ROI Proposal" at bounding box center [444, 176] width 42 height 11
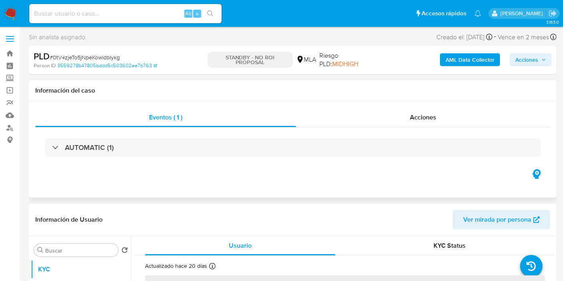
scroll to position [45, 0]
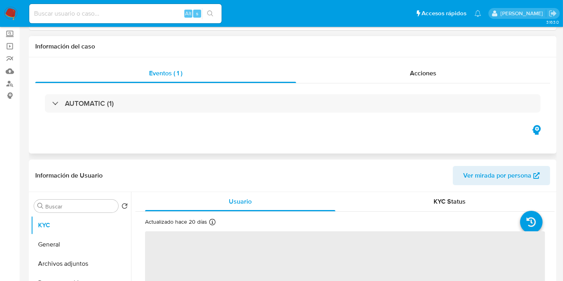
select select "10"
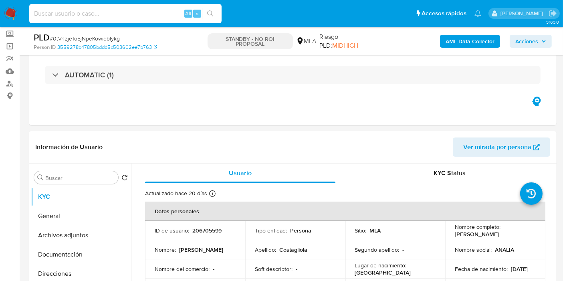
click at [102, 14] on input at bounding box center [125, 13] width 192 height 10
paste input "WO9AAzgWChvMSl6mQVhkNuwB"
type input "WO9AAzgWChvMSl6mQVhkNuwB"
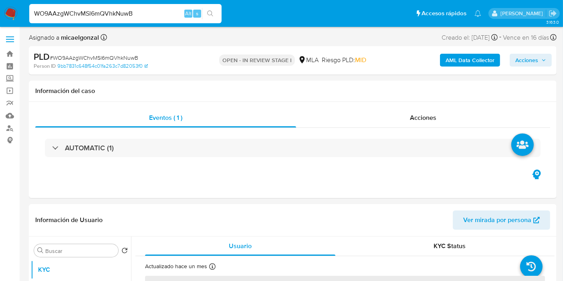
select select "10"
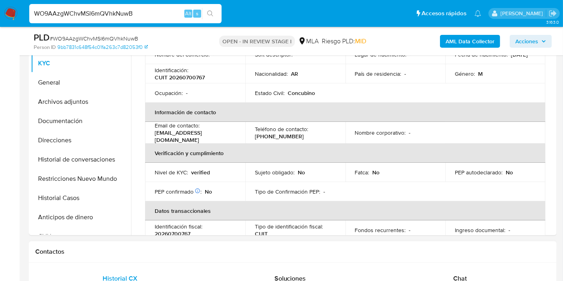
scroll to position [178, 0]
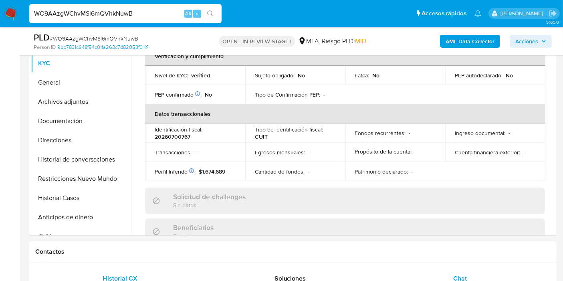
click at [464, 269] on div "Chat" at bounding box center [460, 278] width 151 height 19
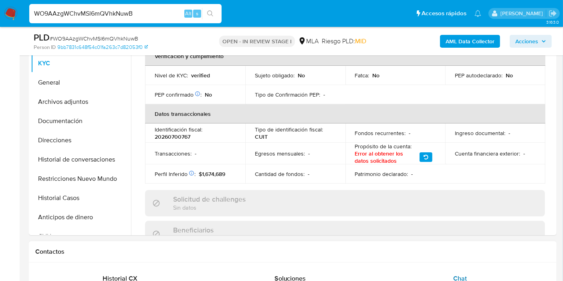
scroll to position [658, 0]
click at [458, 275] on span "Chat" at bounding box center [461, 278] width 14 height 9
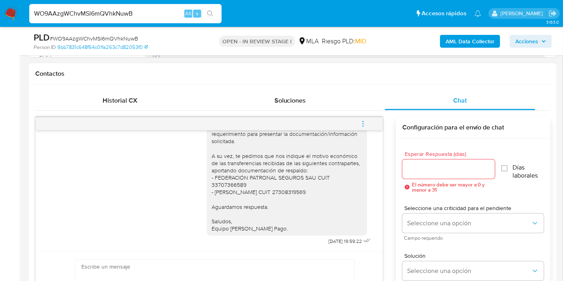
scroll to position [658, 0]
click at [0, 14] on nav "Pausado Ver notificaciones WO9AAzgWChvMSl6mQVhkNuwB Alt s Accesos rápidos Presi…" at bounding box center [281, 13] width 563 height 27
click at [3, 13] on nav "Pausado Ver notificaciones WO9AAzgWChvMSl6mQVhkNuwB Alt s Accesos rápidos Presi…" at bounding box center [281, 13] width 563 height 27
click at [16, 16] on img at bounding box center [11, 14] width 14 height 14
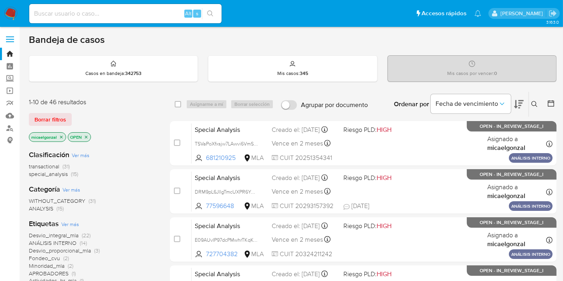
click at [61, 136] on icon "close-filter" at bounding box center [61, 137] width 5 height 5
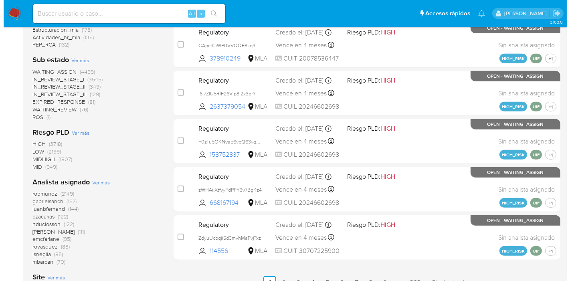
scroll to position [378, 0]
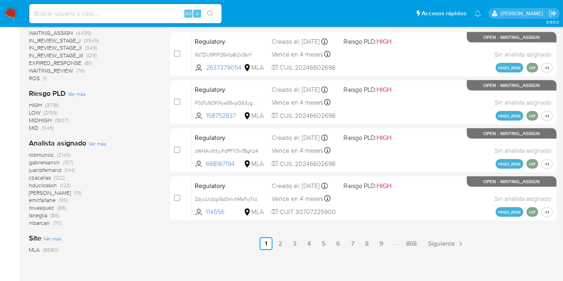
click at [98, 145] on span "Ver más" at bounding box center [98, 143] width 18 height 7
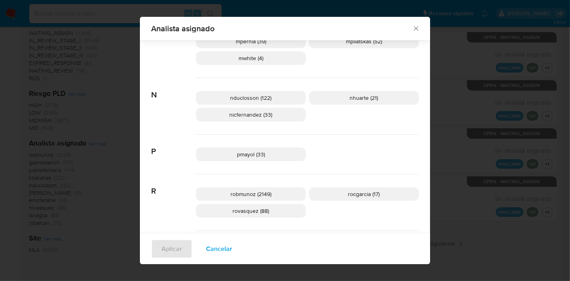
scroll to position [484, 0]
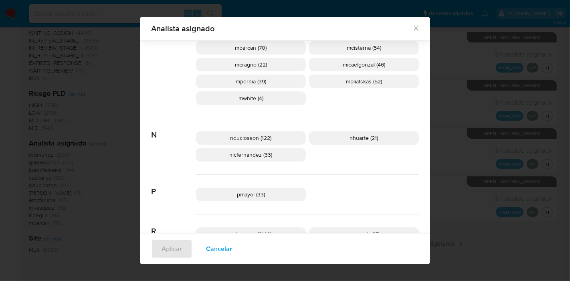
click at [413, 29] on icon "Cerrar" at bounding box center [416, 28] width 8 height 8
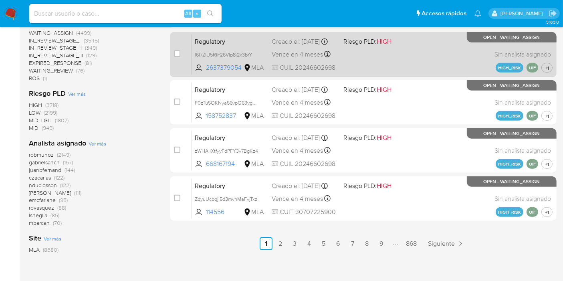
drag, startPoint x: 413, startPoint y: 29, endPoint x: 403, endPoint y: 34, distance: 10.9
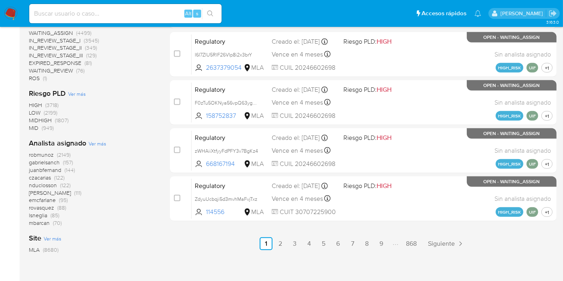
click at [97, 144] on span "Ver más" at bounding box center [98, 143] width 18 height 7
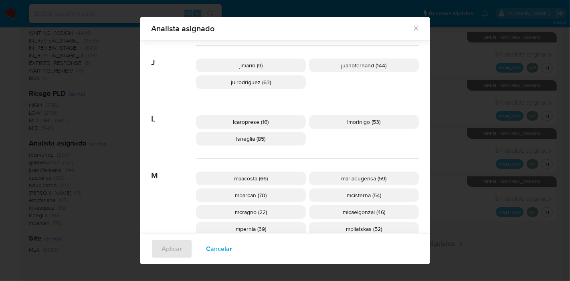
scroll to position [350, 0]
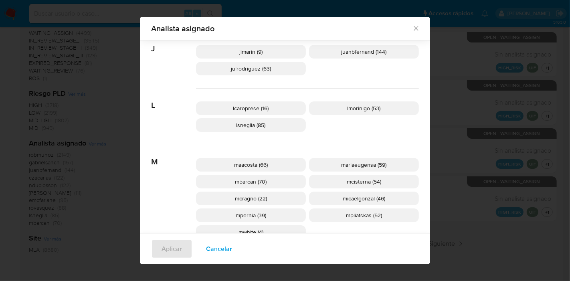
click at [359, 211] on span "mpliatskas (52)" at bounding box center [364, 215] width 36 height 8
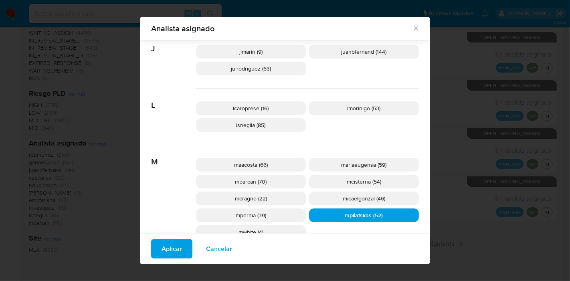
click at [151, 257] on button "Aplicar" at bounding box center [171, 248] width 41 height 19
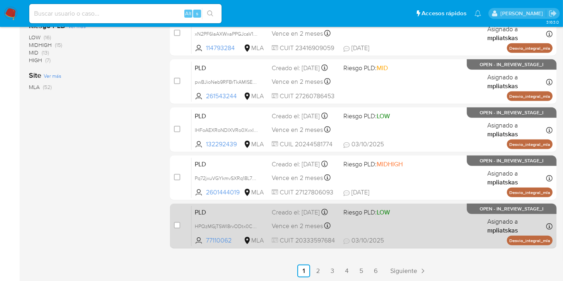
scroll to position [380, 0]
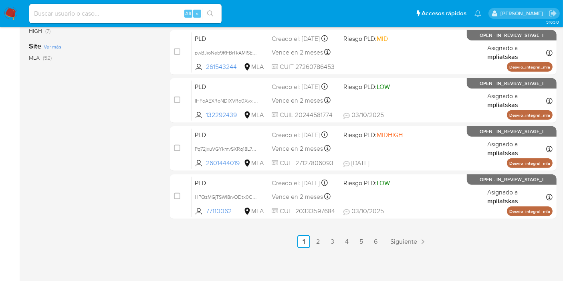
click at [377, 243] on link "6" at bounding box center [376, 241] width 13 height 13
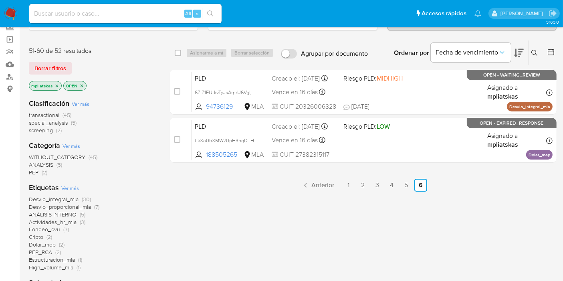
scroll to position [89, 0]
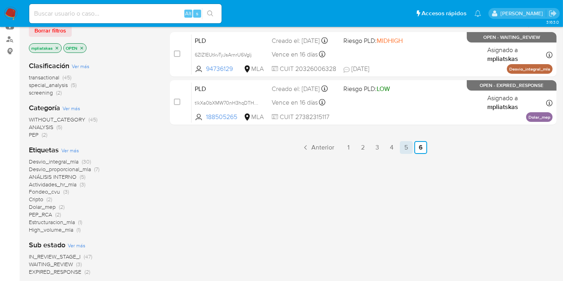
click at [408, 142] on link "5" at bounding box center [406, 147] width 13 height 13
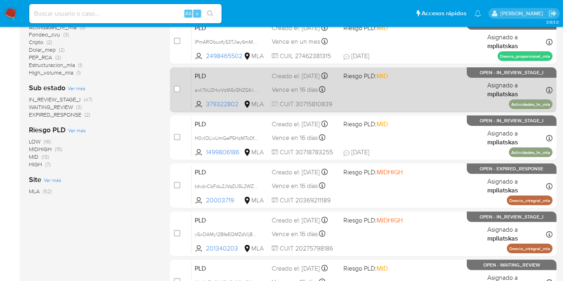
scroll to position [201, 0]
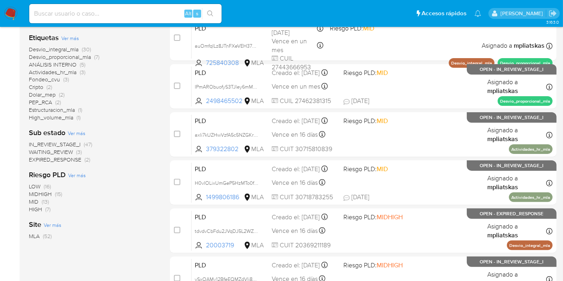
click at [16, 15] on img at bounding box center [11, 14] width 14 height 14
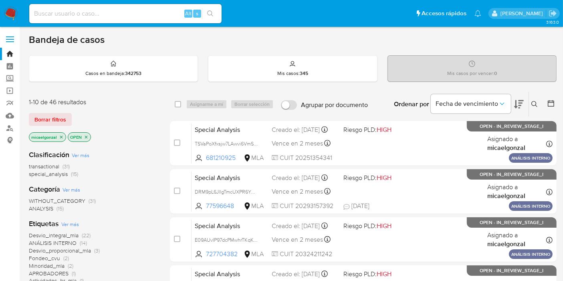
click at [16, 10] on img at bounding box center [11, 14] width 14 height 14
click at [11, 10] on img at bounding box center [11, 14] width 14 height 14
click at [12, 17] on img at bounding box center [11, 14] width 14 height 14
click at [93, 98] on div "1-10 de 46 resultados" at bounding box center [93, 102] width 128 height 9
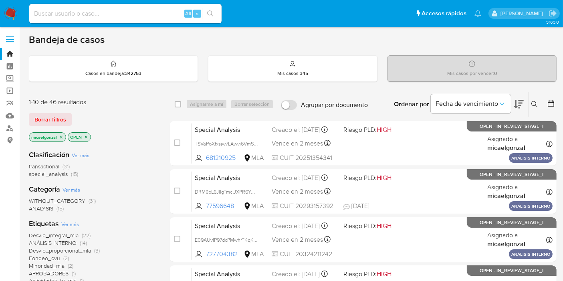
click at [81, 104] on div "1-10 de 46 resultados" at bounding box center [93, 102] width 128 height 9
click at [82, 103] on div "1-10 de 46 resultados" at bounding box center [93, 102] width 128 height 9
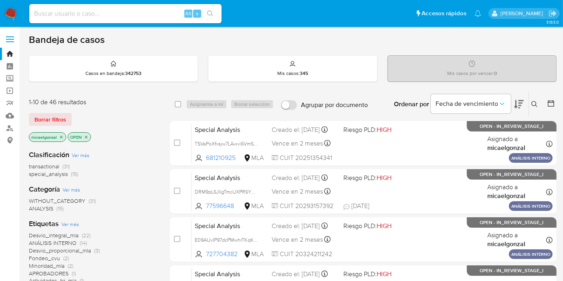
click at [102, 103] on div "1-10 de 46 resultados" at bounding box center [93, 102] width 128 height 9
click at [17, 24] on nav "Pausado Ver notificaciones Alt s Accesos rápidos Presiona las siguientes teclas…" at bounding box center [281, 13] width 563 height 27
click at [14, 10] on img at bounding box center [11, 14] width 14 height 14
click at [13, 9] on img at bounding box center [11, 14] width 14 height 14
click at [16, 14] on img at bounding box center [11, 14] width 14 height 14
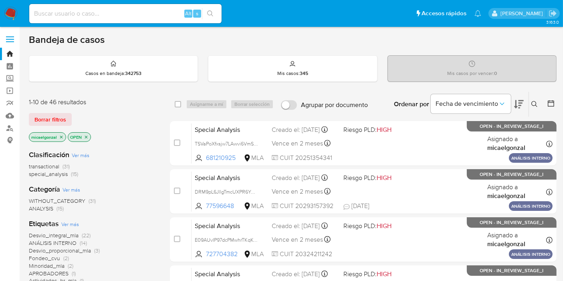
click at [9, 5] on nav "Pausado Ver notificaciones Alt s Accesos rápidos Presiona las siguientes teclas…" at bounding box center [281, 13] width 563 height 27
